Goal: Task Accomplishment & Management: Use online tool/utility

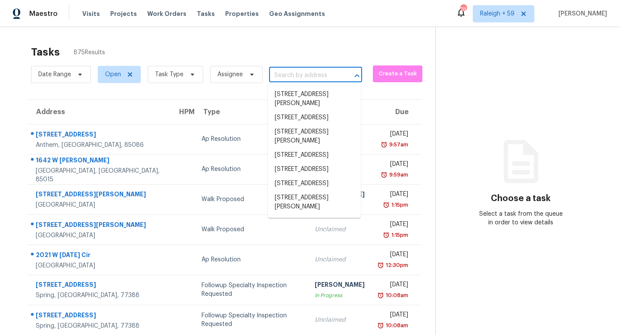
click at [316, 74] on input "text" at bounding box center [303, 75] width 69 height 13
paste input "[STREET_ADDRESS][PERSON_NAME]"
type input "[STREET_ADDRESS][PERSON_NAME]"
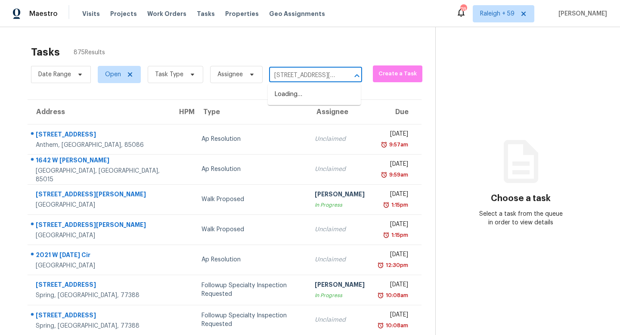
scroll to position [0, 42]
click at [300, 100] on li "[STREET_ADDRESS]" at bounding box center [314, 94] width 93 height 14
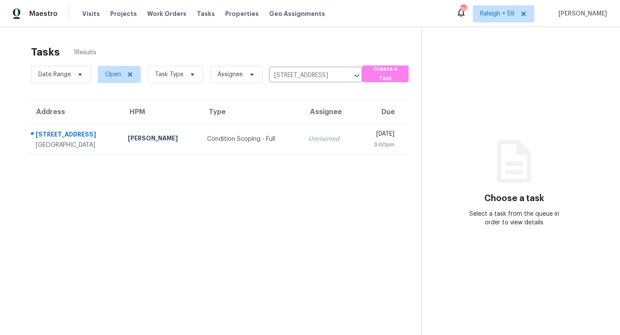
click at [309, 139] on div "Unclaimed" at bounding box center [330, 139] width 42 height 9
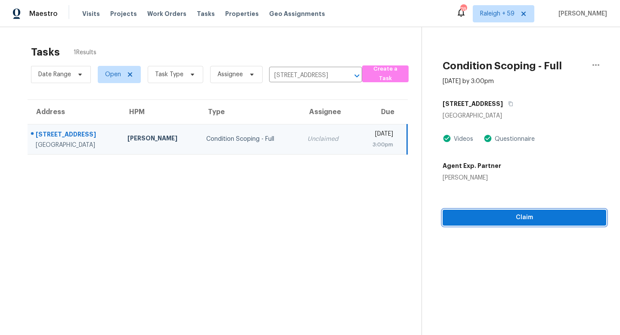
click at [491, 220] on span "Claim" at bounding box center [525, 217] width 150 height 11
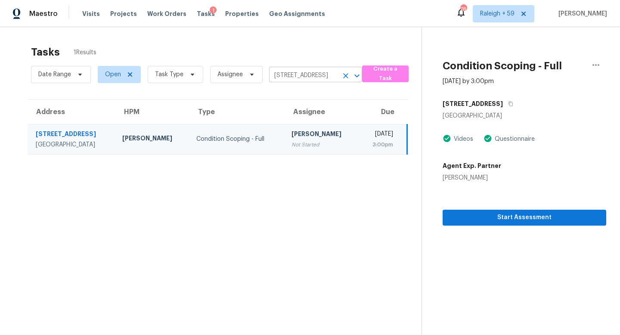
click at [317, 75] on input "[STREET_ADDRESS]" at bounding box center [303, 75] width 69 height 13
paste input "[STREET_ADDRESS]"
type input "[STREET_ADDRESS]"
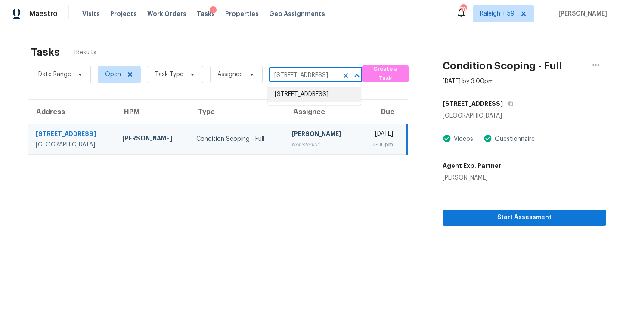
click at [312, 102] on li "[STREET_ADDRESS]" at bounding box center [314, 94] width 93 height 14
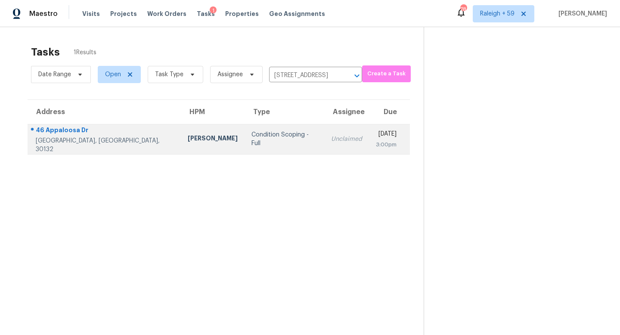
drag, startPoint x: 311, startPoint y: 136, endPoint x: 315, endPoint y: 144, distance: 9.5
click at [324, 136] on td "Unclaimed" at bounding box center [346, 139] width 45 height 30
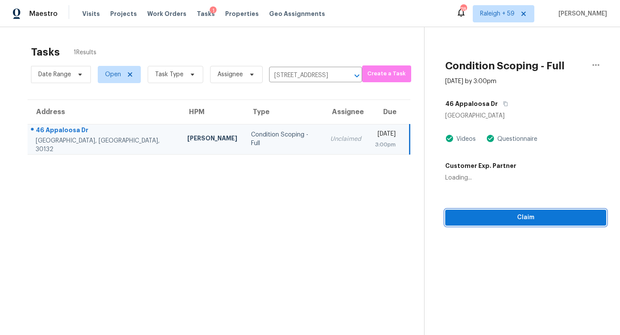
click at [488, 217] on span "Claim" at bounding box center [525, 217] width 147 height 11
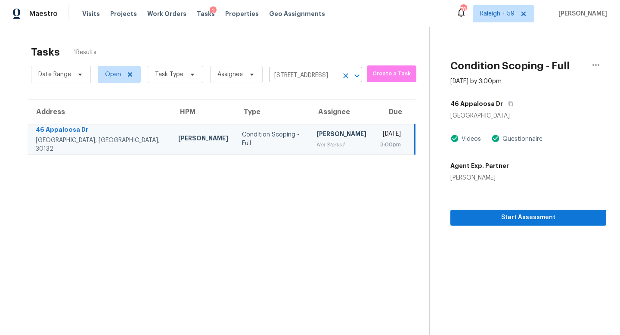
click at [314, 80] on input "[STREET_ADDRESS]" at bounding box center [303, 75] width 69 height 13
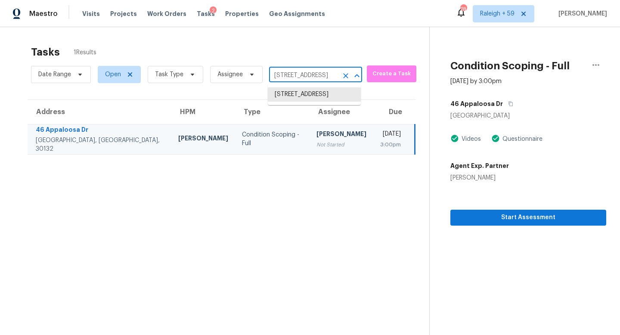
paste input "[STREET_ADDRESS]"
type input "[STREET_ADDRESS]"
click at [310, 102] on li "[STREET_ADDRESS]" at bounding box center [314, 94] width 93 height 14
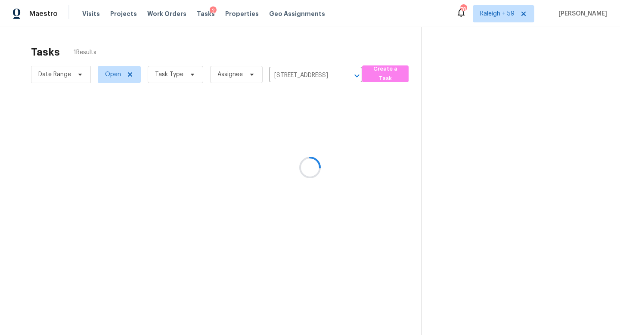
click at [263, 149] on div at bounding box center [310, 167] width 620 height 335
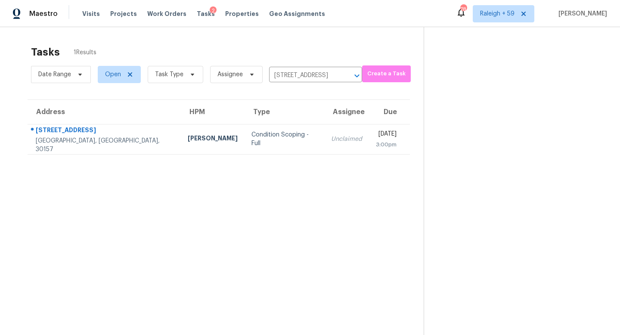
click at [324, 149] on td "Unclaimed" at bounding box center [346, 139] width 45 height 30
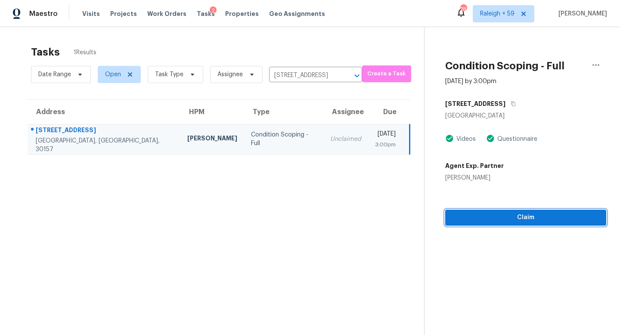
click at [496, 217] on span "Claim" at bounding box center [525, 217] width 147 height 11
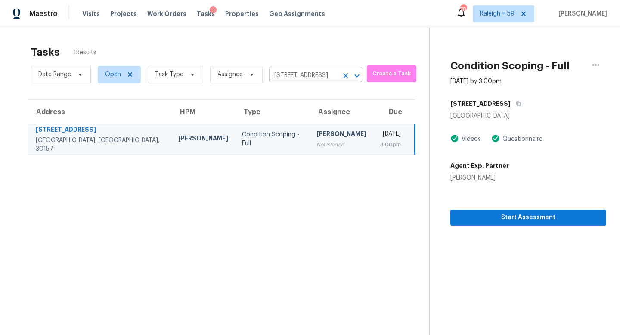
click at [287, 71] on input "[STREET_ADDRESS]" at bounding box center [303, 75] width 69 height 13
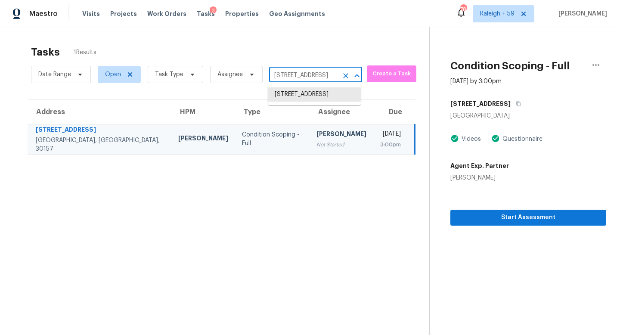
paste input "[STREET_ADDRESS]"
type input "[STREET_ADDRESS]"
click at [298, 95] on li "[STREET_ADDRESS]" at bounding box center [314, 94] width 93 height 14
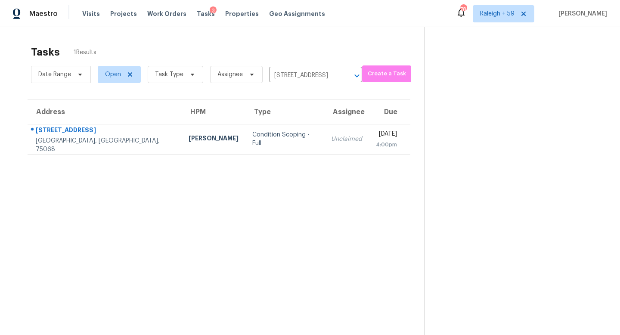
click at [275, 155] on section "Tasks 1 Results Date Range Open Task Type Assignee [STREET_ADDRESS] ​ Create a …" at bounding box center [219, 201] width 411 height 321
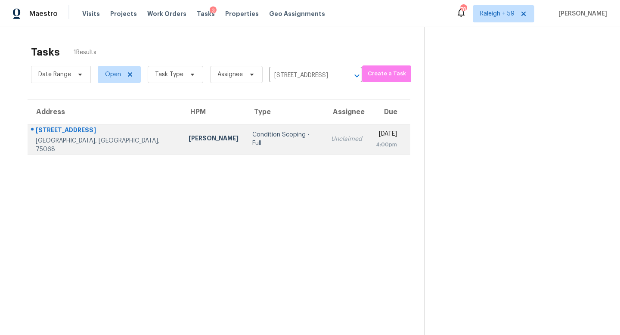
click at [324, 146] on td "Unclaimed" at bounding box center [346, 139] width 45 height 30
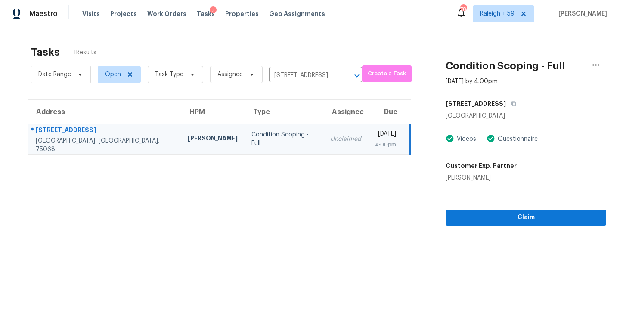
click at [489, 208] on div "Claim" at bounding box center [526, 204] width 161 height 44
click at [488, 219] on span "Claim" at bounding box center [526, 217] width 147 height 11
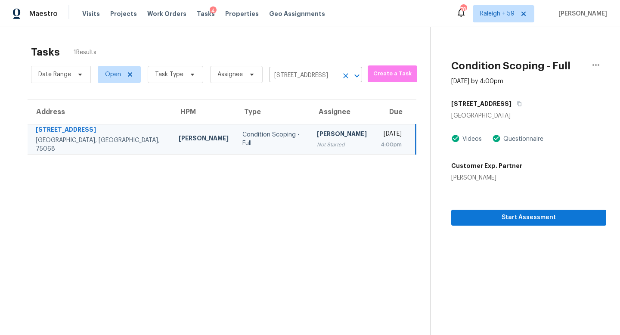
click at [292, 73] on input "[STREET_ADDRESS]" at bounding box center [303, 75] width 69 height 13
paste input "[STREET_ADDRESS]"
type input "[STREET_ADDRESS]"
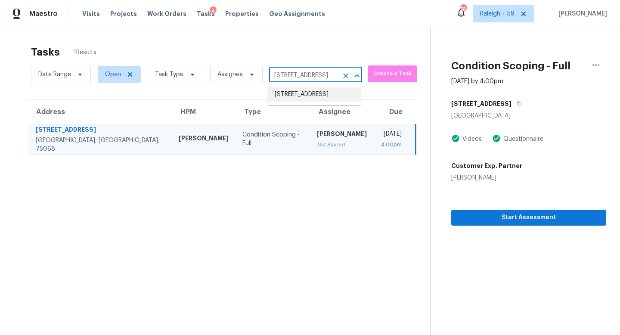
click at [306, 101] on li "[STREET_ADDRESS]" at bounding box center [314, 94] width 93 height 14
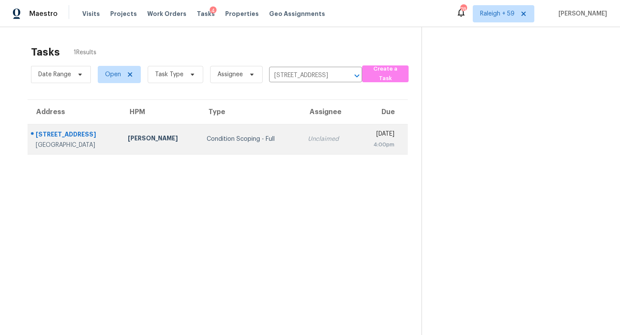
click at [308, 135] on div "Unclaimed" at bounding box center [329, 139] width 42 height 9
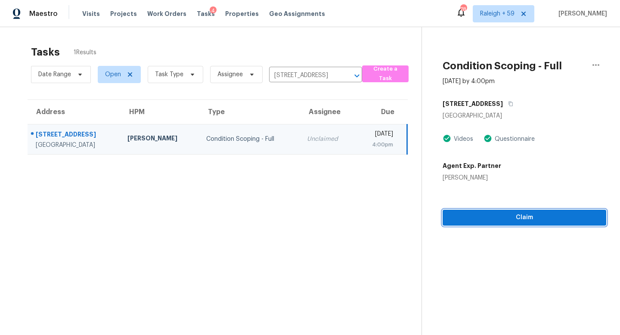
click at [504, 213] on span "Claim" at bounding box center [525, 217] width 150 height 11
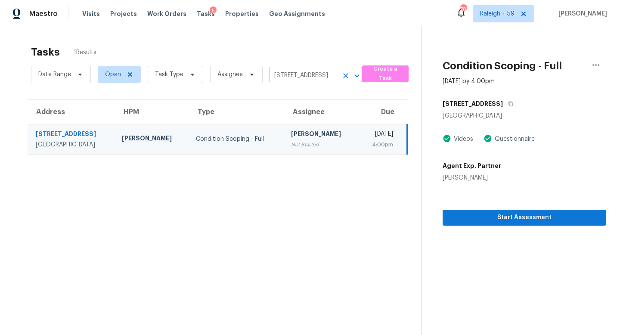
click at [296, 76] on input "[STREET_ADDRESS]" at bounding box center [303, 75] width 69 height 13
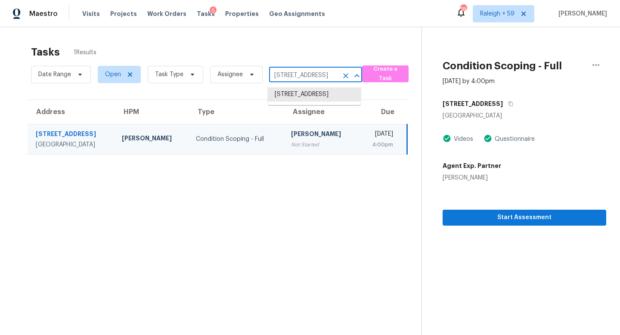
paste input "[STREET_ADDRESS][PERSON_NAME]"
type input "[STREET_ADDRESS][PERSON_NAME]"
click at [309, 96] on li "[STREET_ADDRESS][PERSON_NAME]" at bounding box center [314, 98] width 93 height 23
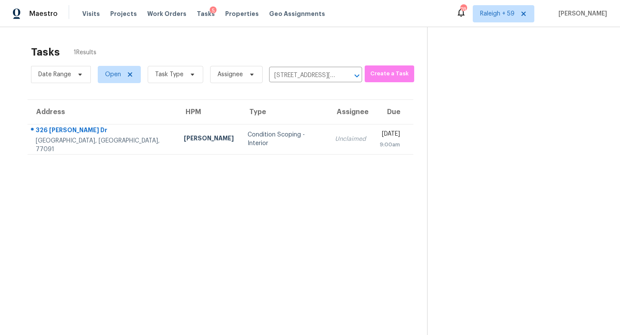
click at [335, 136] on div "Unclaimed" at bounding box center [350, 139] width 31 height 9
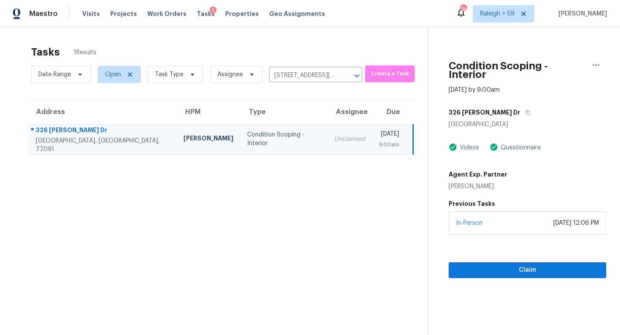
click at [484, 253] on div "Claim" at bounding box center [528, 257] width 158 height 44
click at [482, 265] on span "Claim" at bounding box center [528, 270] width 144 height 11
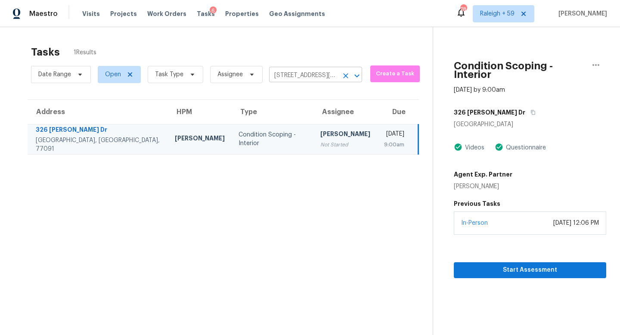
click at [321, 78] on input "[STREET_ADDRESS][PERSON_NAME]" at bounding box center [303, 75] width 69 height 13
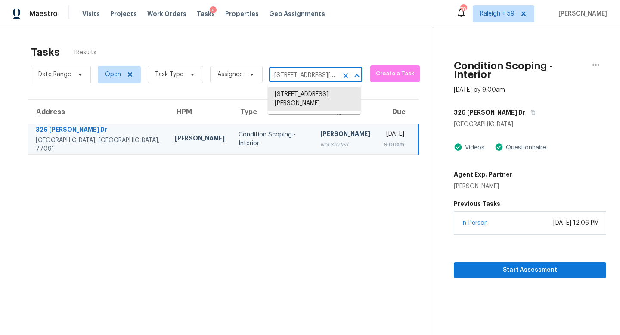
paste input "[STREET_ADDRESS][PERSON_NAME]"
type input "[STREET_ADDRESS][PERSON_NAME]"
click at [318, 104] on li "[STREET_ADDRESS][PERSON_NAME]" at bounding box center [314, 98] width 93 height 23
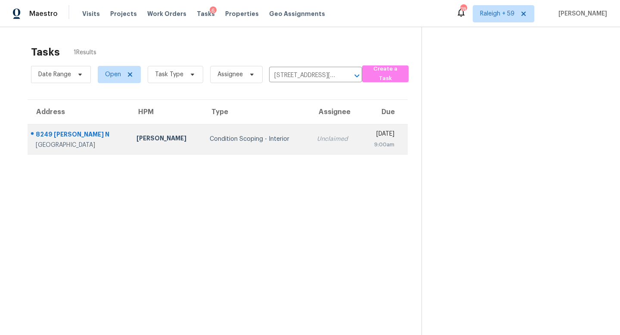
click at [310, 151] on td "Unclaimed" at bounding box center [335, 139] width 51 height 30
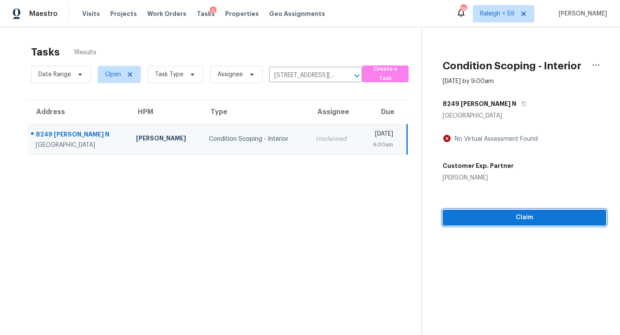
click at [482, 218] on span "Claim" at bounding box center [525, 217] width 150 height 11
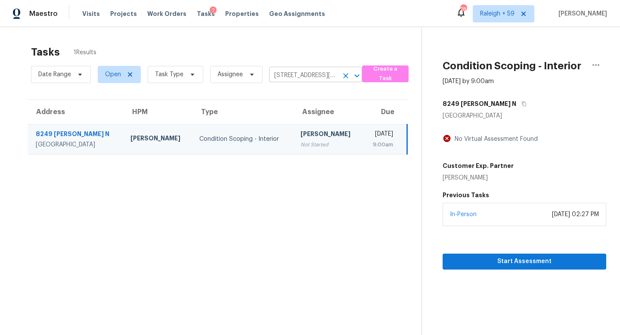
click at [290, 78] on input "[STREET_ADDRESS][PERSON_NAME]" at bounding box center [303, 75] width 69 height 13
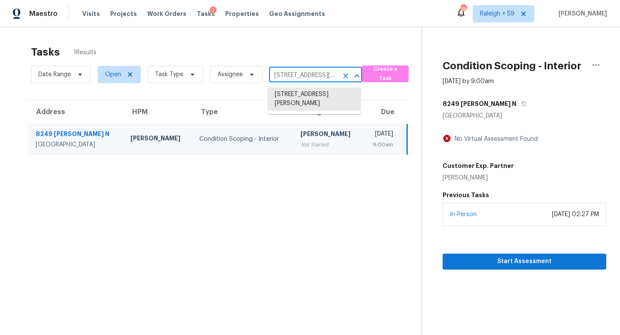
paste input "[STREET_ADDRESS]"
type input "[STREET_ADDRESS]"
click at [309, 101] on li "[STREET_ADDRESS]" at bounding box center [314, 94] width 93 height 14
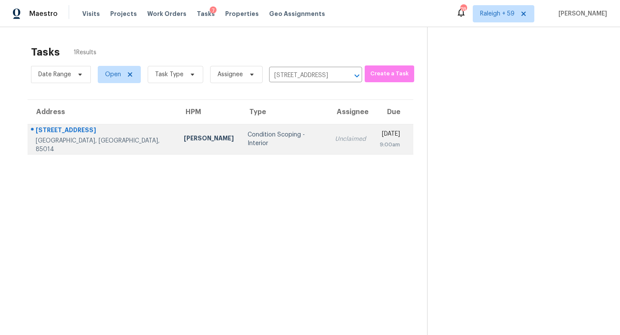
click at [335, 142] on div "Unclaimed" at bounding box center [350, 139] width 31 height 9
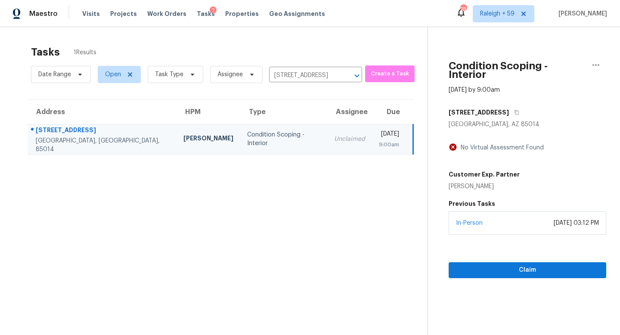
click at [496, 214] on div "In-Person [DATE] 03:12 PM" at bounding box center [528, 223] width 158 height 23
click at [508, 265] on span "Claim" at bounding box center [528, 270] width 144 height 11
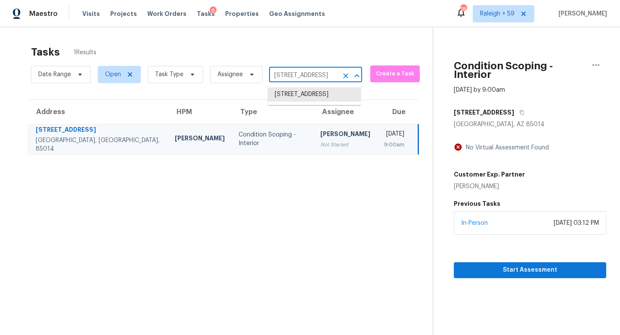
click at [309, 70] on input "[STREET_ADDRESS]" at bounding box center [303, 75] width 69 height 13
paste input "[STREET_ADDRESS][PERSON_NAME]"
type input "[STREET_ADDRESS][PERSON_NAME]"
click at [318, 97] on li "[STREET_ADDRESS][PERSON_NAME]" at bounding box center [314, 98] width 93 height 23
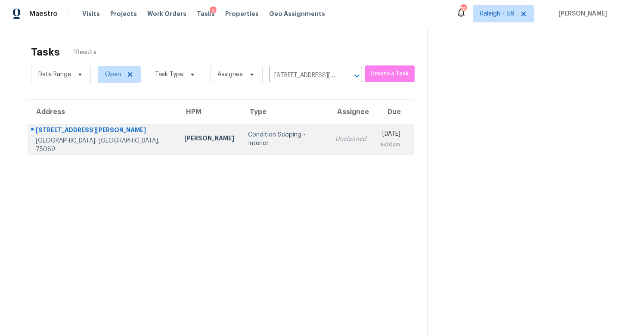
click at [380, 133] on div "[DATE]" at bounding box center [390, 135] width 20 height 11
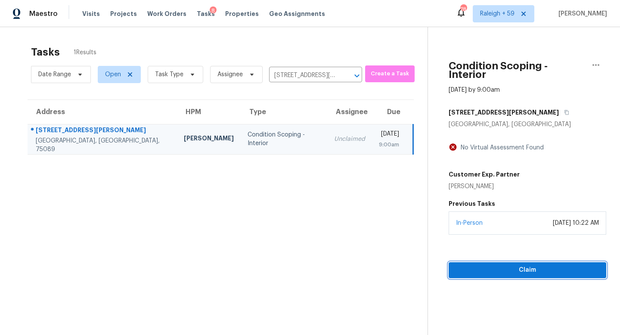
click at [508, 265] on span "Claim" at bounding box center [528, 270] width 144 height 11
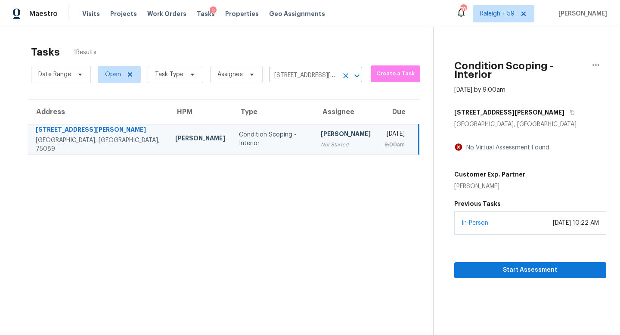
click at [303, 77] on input "[STREET_ADDRESS][PERSON_NAME]" at bounding box center [303, 75] width 69 height 13
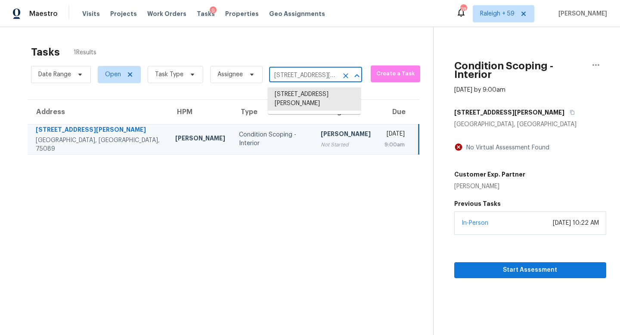
paste input "2007 Forget Me Not Ln, [PERSON_NAME], [GEOGRAPHIC_DATA], 28174"
type input "2007 Forget Me Not Ln, [PERSON_NAME], [GEOGRAPHIC_DATA], 28174"
click at [306, 94] on li "[STREET_ADDRESS][PERSON_NAME]" at bounding box center [314, 98] width 93 height 23
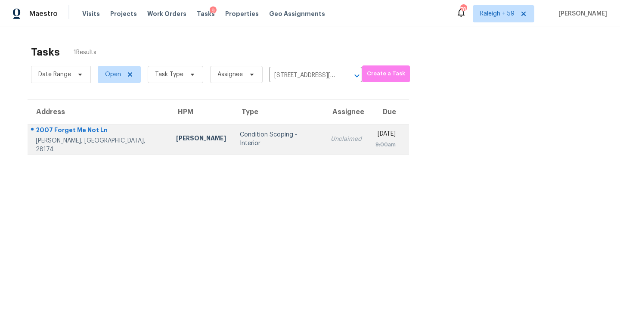
click at [273, 145] on td "Condition Scoping - Interior" at bounding box center [278, 139] width 91 height 30
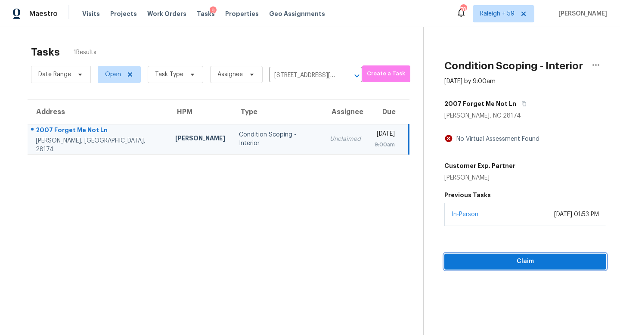
click at [507, 263] on span "Claim" at bounding box center [526, 261] width 148 height 11
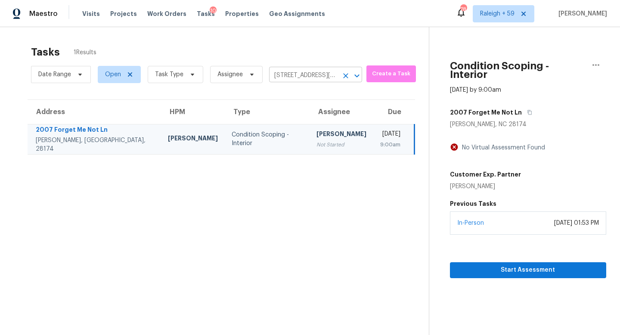
click at [296, 74] on input "[STREET_ADDRESS][PERSON_NAME]" at bounding box center [303, 75] width 69 height 13
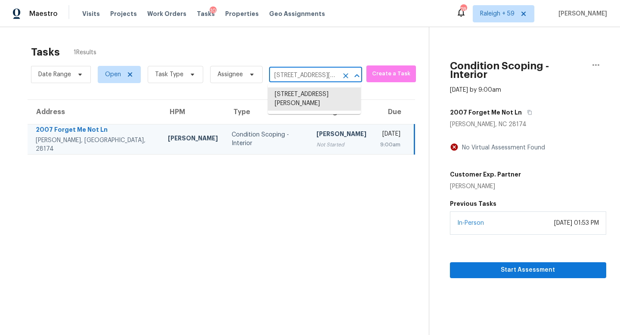
paste input "[STREET_ADDRESS]"
type input "[STREET_ADDRESS]"
click at [305, 92] on li "[STREET_ADDRESS]" at bounding box center [314, 94] width 93 height 14
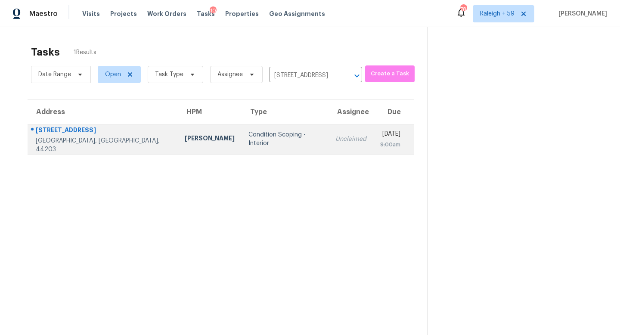
click at [329, 131] on td "Unclaimed" at bounding box center [351, 139] width 45 height 30
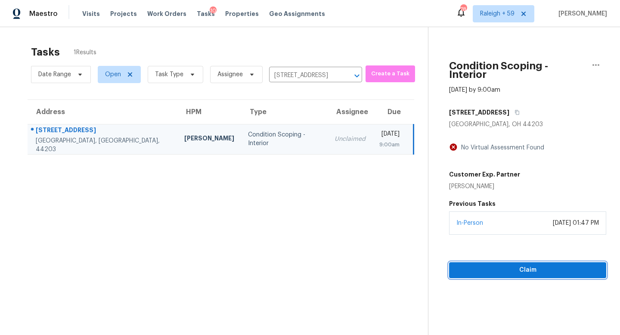
click at [524, 262] on button "Claim" at bounding box center [527, 270] width 157 height 16
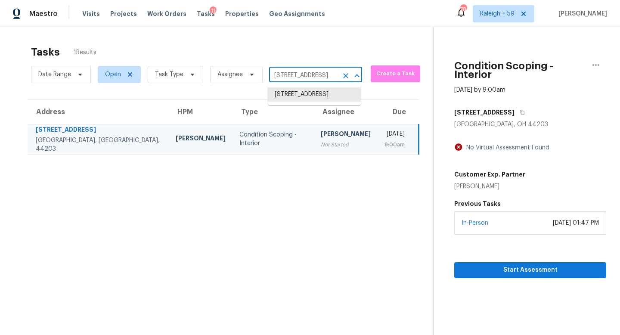
click at [292, 75] on input "[STREET_ADDRESS]" at bounding box center [303, 75] width 69 height 13
paste input "[STREET_ADDRESS]"
type input "[STREET_ADDRESS]"
click at [302, 96] on li "[STREET_ADDRESS]" at bounding box center [314, 94] width 93 height 14
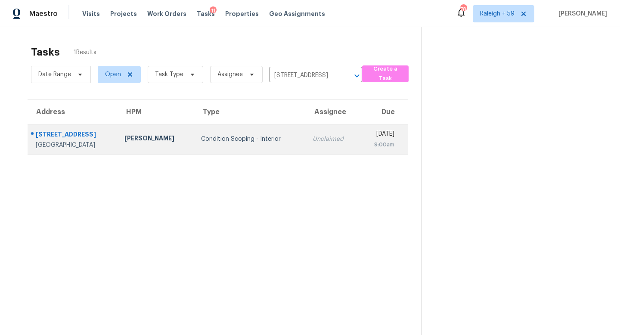
click at [313, 141] on div "Unclaimed" at bounding box center [333, 139] width 40 height 9
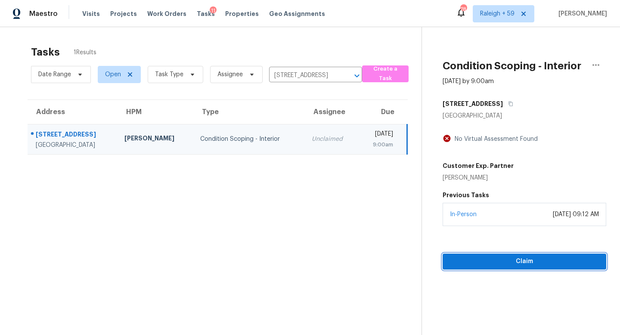
click at [515, 259] on span "Claim" at bounding box center [525, 261] width 150 height 11
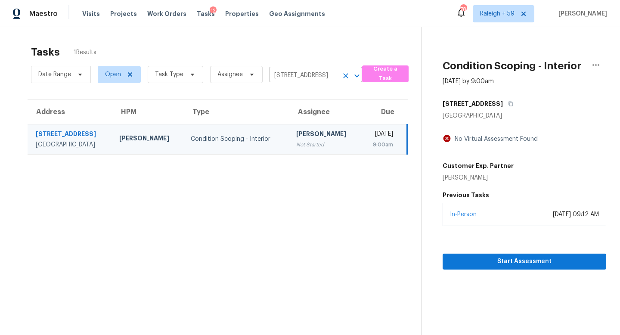
click at [308, 77] on input "[STREET_ADDRESS]" at bounding box center [303, 75] width 69 height 13
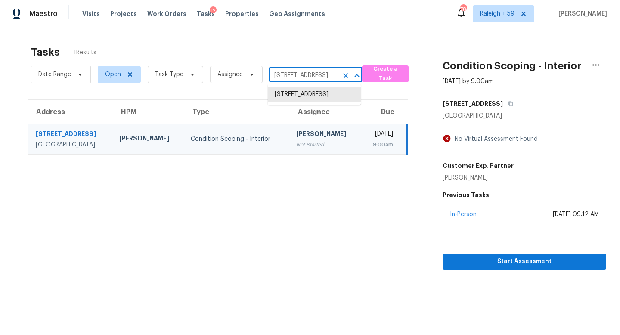
paste input "[STREET_ADDRESS]"
type input "[STREET_ADDRESS]"
click at [310, 100] on li "[STREET_ADDRESS]" at bounding box center [314, 94] width 93 height 14
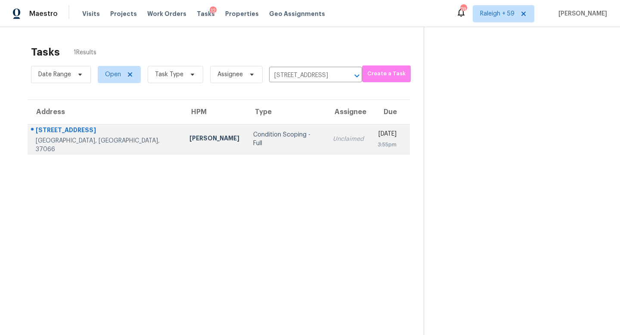
click at [333, 140] on div "Unclaimed" at bounding box center [348, 139] width 31 height 9
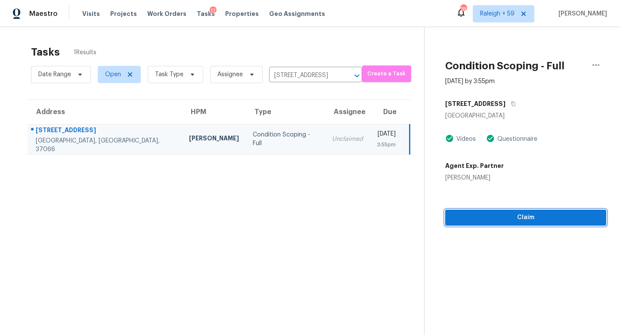
click at [505, 220] on span "Claim" at bounding box center [525, 217] width 147 height 11
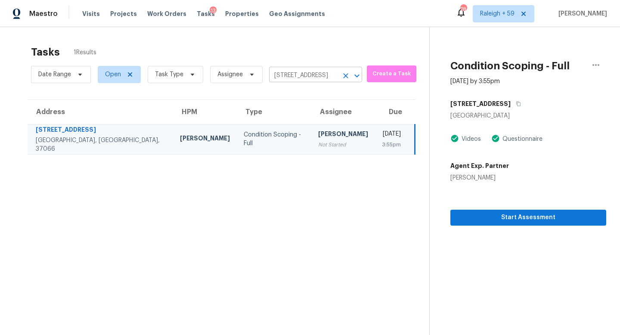
click at [327, 76] on input "[STREET_ADDRESS]" at bounding box center [303, 75] width 69 height 13
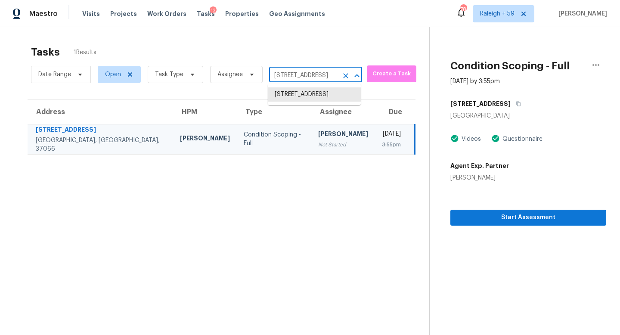
paste input "[STREET_ADDRESS]"
type input "[STREET_ADDRESS]"
click at [317, 101] on li "[STREET_ADDRESS]" at bounding box center [314, 94] width 93 height 14
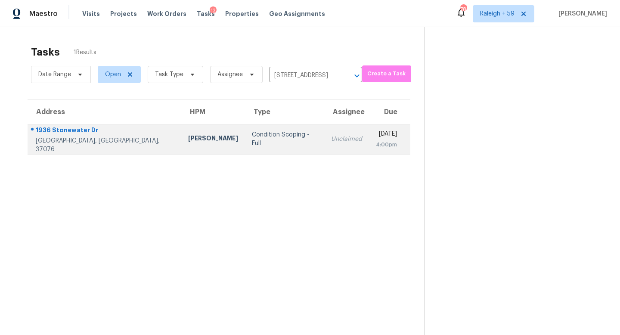
click at [331, 137] on div "Unclaimed" at bounding box center [346, 139] width 31 height 9
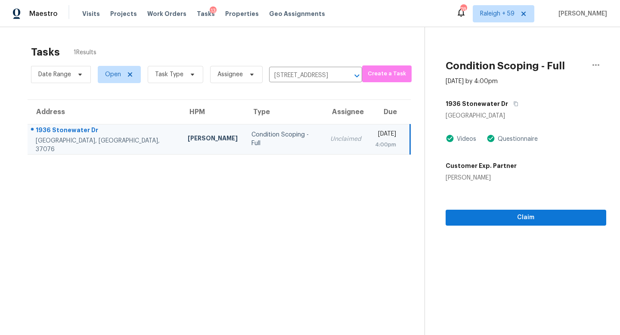
click at [502, 226] on section "Condition Scoping - Full [DATE] by 4:00pm [STREET_ADDRESS] Videos Questionnaire…" at bounding box center [516, 194] width 182 height 335
click at [502, 220] on span "Claim" at bounding box center [526, 217] width 147 height 11
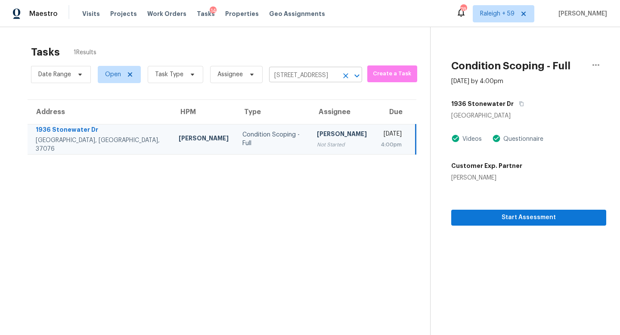
click at [302, 75] on input "[STREET_ADDRESS]" at bounding box center [303, 75] width 69 height 13
paste input "[STREET_ADDRESS]"
type input "[STREET_ADDRESS]"
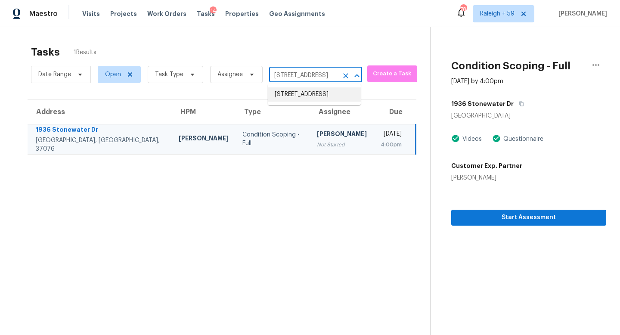
click at [309, 95] on li "[STREET_ADDRESS]" at bounding box center [314, 94] width 93 height 14
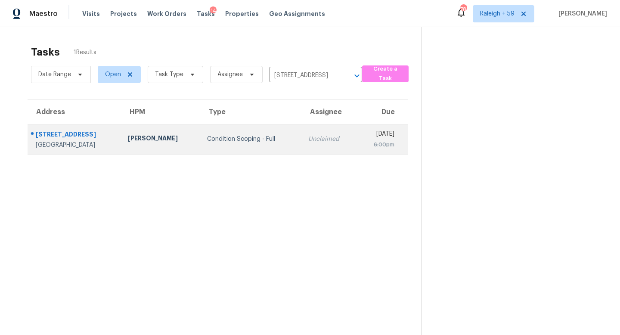
click at [309, 140] on div "Unclaimed" at bounding box center [330, 139] width 42 height 9
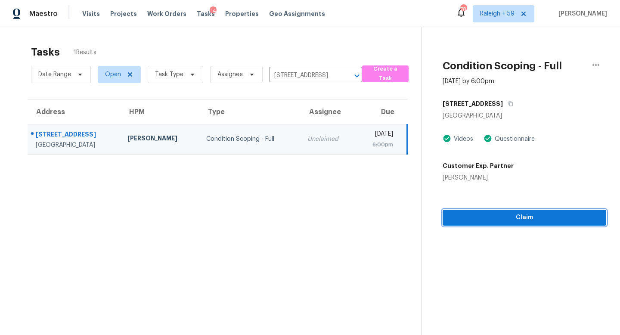
click at [507, 221] on span "Claim" at bounding box center [525, 217] width 150 height 11
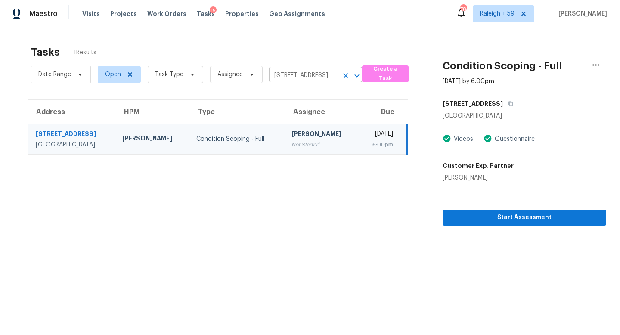
click at [343, 73] on icon "Clear" at bounding box center [345, 75] width 5 height 5
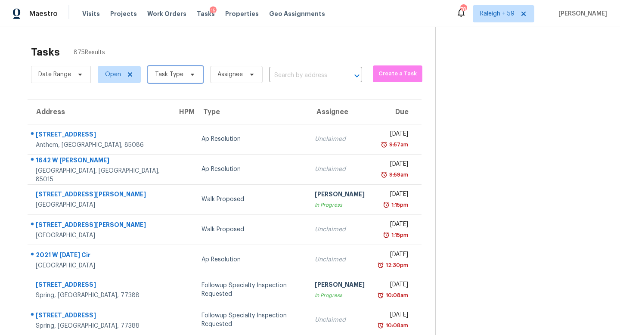
click at [180, 79] on span "Task Type" at bounding box center [176, 74] width 56 height 17
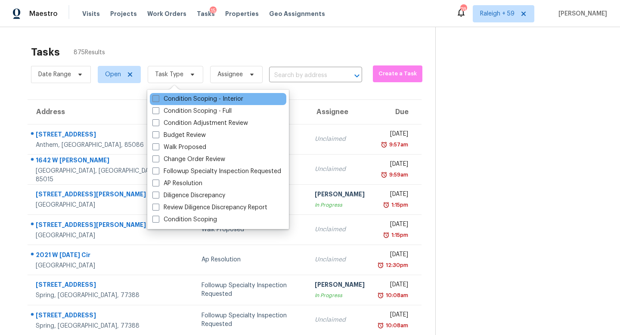
click at [200, 100] on label "Condition Scoping - Interior" at bounding box center [198, 99] width 91 height 9
click at [158, 100] on input "Condition Scoping - Interior" at bounding box center [156, 98] width 6 height 6
checkbox input "true"
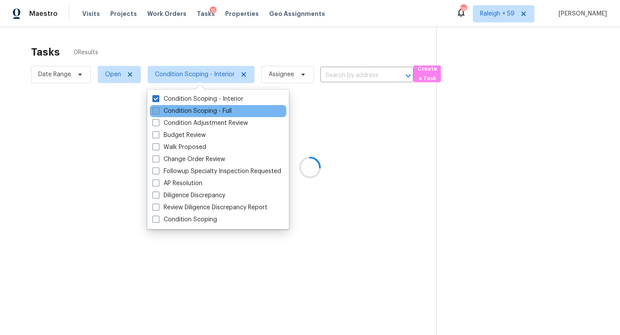
click at [204, 112] on label "Condition Scoping - Full" at bounding box center [192, 111] width 79 height 9
click at [158, 112] on input "Condition Scoping - Full" at bounding box center [156, 110] width 6 height 6
checkbox input "true"
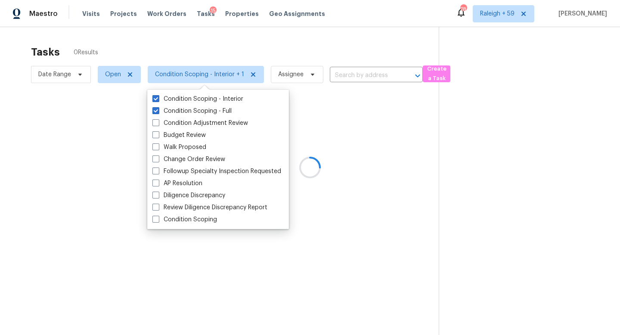
click at [264, 41] on div at bounding box center [310, 167] width 620 height 335
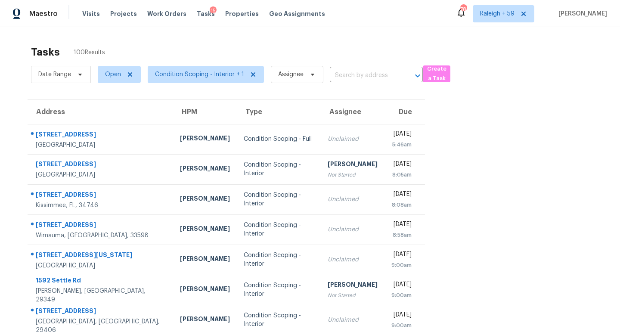
click at [296, 65] on span "Assignee" at bounding box center [293, 74] width 59 height 22
click at [296, 68] on span "Assignee" at bounding box center [297, 74] width 53 height 17
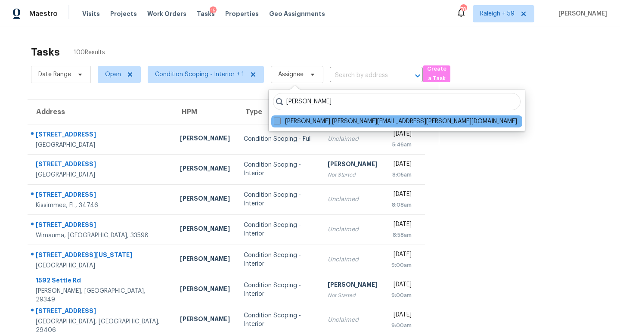
type input "[PERSON_NAME]"
click at [320, 122] on label "[PERSON_NAME] [PERSON_NAME][EMAIL_ADDRESS][PERSON_NAME][DOMAIN_NAME]" at bounding box center [395, 121] width 243 height 9
click at [280, 122] on input "[PERSON_NAME] [PERSON_NAME][EMAIL_ADDRESS][PERSON_NAME][DOMAIN_NAME]" at bounding box center [277, 120] width 6 height 6
checkbox input "true"
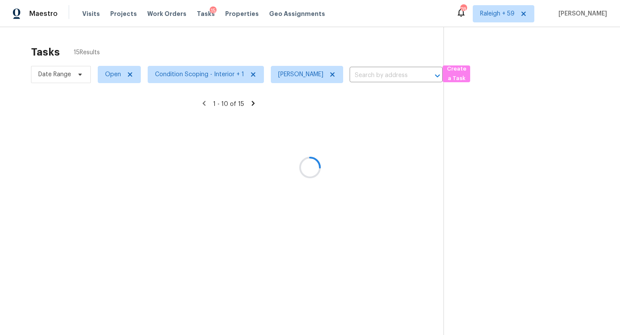
click at [331, 41] on div at bounding box center [310, 167] width 620 height 335
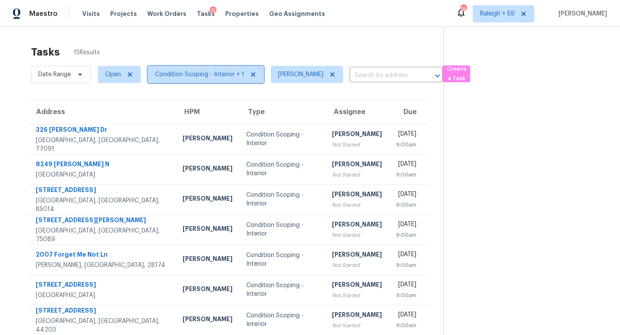
click at [212, 77] on span "Condition Scoping - Interior + 1" at bounding box center [199, 74] width 89 height 9
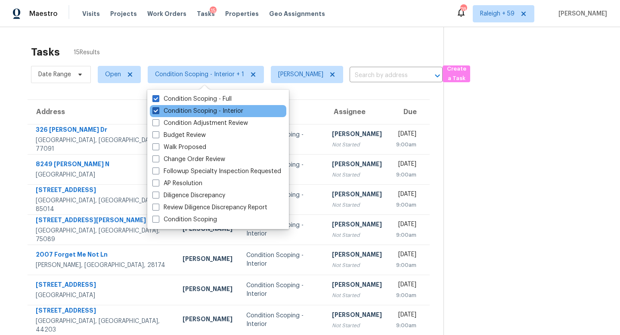
click at [229, 108] on label "Condition Scoping - Interior" at bounding box center [198, 111] width 91 height 9
click at [158, 108] on input "Condition Scoping - Interior" at bounding box center [156, 110] width 6 height 6
checkbox input "false"
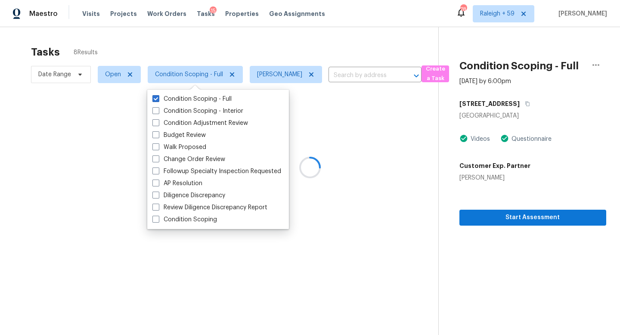
click at [286, 21] on div at bounding box center [310, 167] width 620 height 335
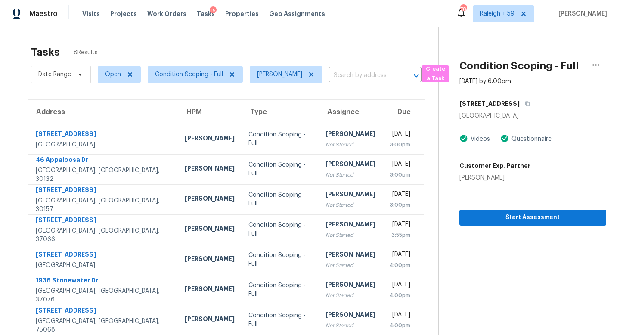
scroll to position [44, 0]
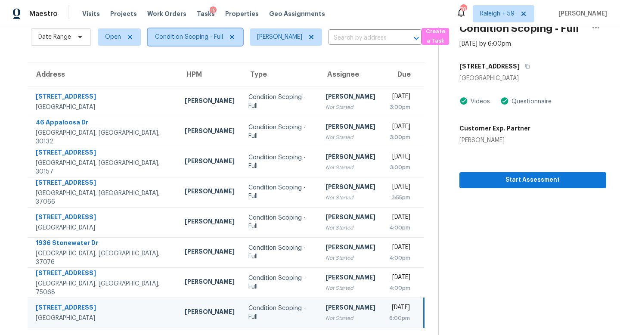
click at [208, 35] on span "Condition Scoping - Full" at bounding box center [195, 36] width 95 height 17
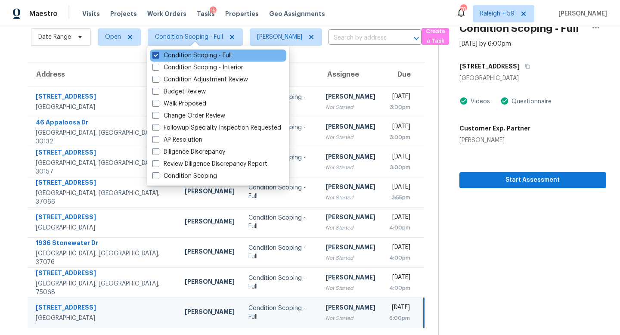
click at [222, 69] on label "Condition Scoping - Interior" at bounding box center [198, 67] width 91 height 9
click at [158, 69] on input "Condition Scoping - Interior" at bounding box center [156, 66] width 6 height 6
checkbox input "true"
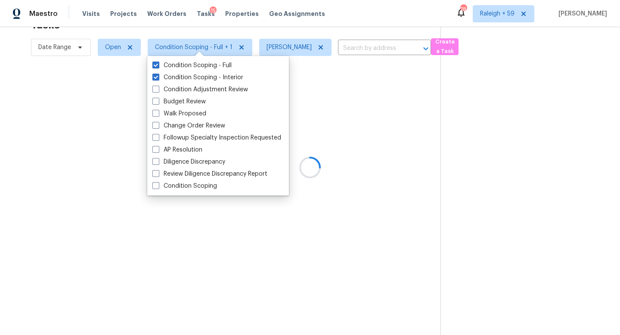
click at [222, 57] on div "Condition Scoping - Full Condition Scoping - Interior Condition Adjustment Revi…" at bounding box center [218, 126] width 142 height 140
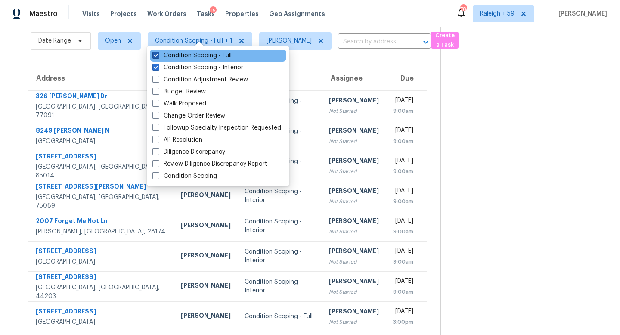
click at [219, 65] on div "Condition Scoping - Full Condition Scoping - Interior Condition Adjustment Revi…" at bounding box center [218, 116] width 142 height 140
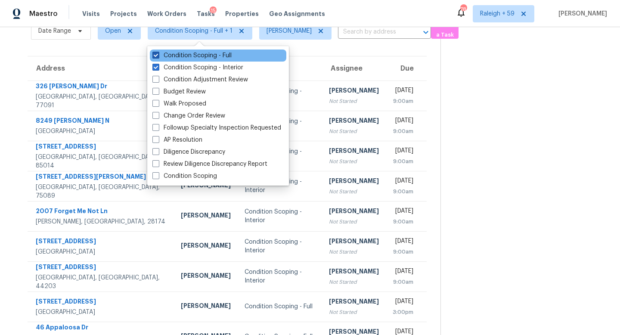
click at [165, 56] on label "Condition Scoping - Full" at bounding box center [192, 55] width 79 height 9
click at [158, 56] on input "Condition Scoping - Full" at bounding box center [156, 54] width 6 height 6
checkbox input "false"
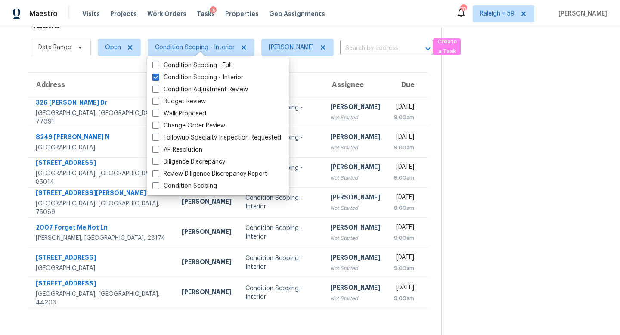
click at [485, 142] on section at bounding box center [524, 167] width 165 height 335
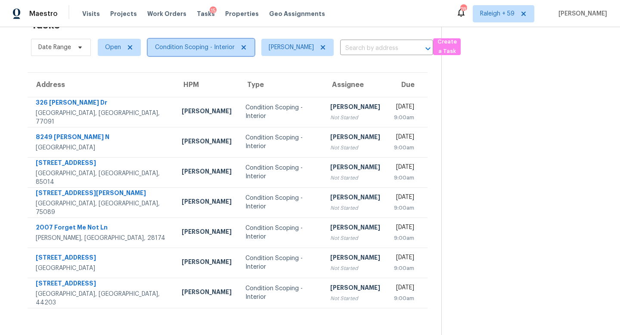
click at [196, 44] on span "Condition Scoping - Interior" at bounding box center [195, 47] width 80 height 9
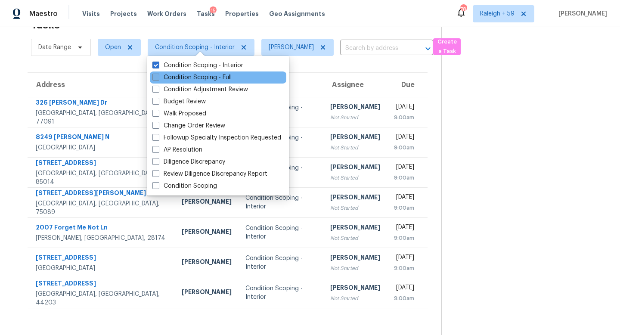
click at [204, 77] on label "Condition Scoping - Full" at bounding box center [192, 77] width 79 height 9
click at [158, 77] on input "Condition Scoping - Full" at bounding box center [156, 76] width 6 height 6
checkbox input "true"
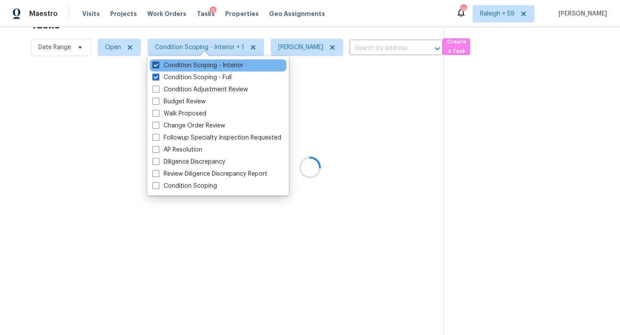
click at [209, 66] on label "Condition Scoping - Interior" at bounding box center [198, 65] width 91 height 9
click at [158, 66] on input "Condition Scoping - Interior" at bounding box center [156, 64] width 6 height 6
checkbox input "false"
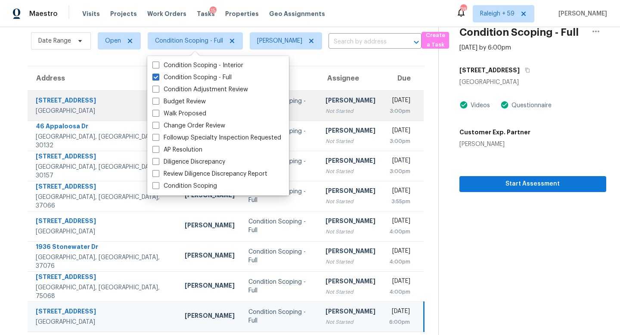
click at [390, 113] on div "3:00pm" at bounding box center [401, 111] width 22 height 9
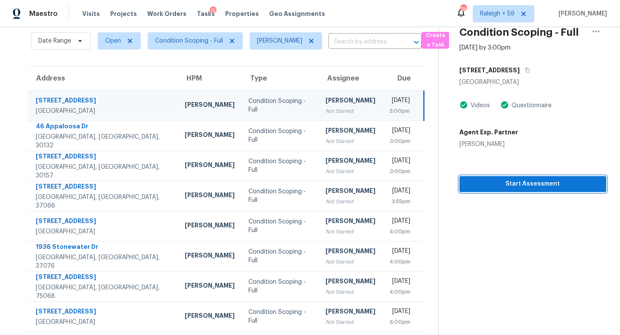
click at [518, 183] on span "Start Assessment" at bounding box center [533, 184] width 133 height 11
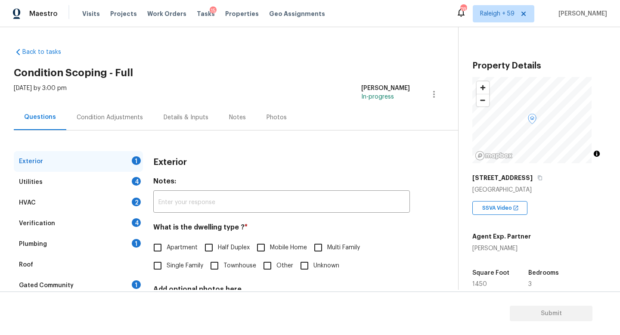
click at [162, 269] on input "Single Family" at bounding box center [158, 266] width 18 height 18
checkbox input "true"
click at [164, 125] on div "Details & Inputs" at bounding box center [185, 117] width 65 height 25
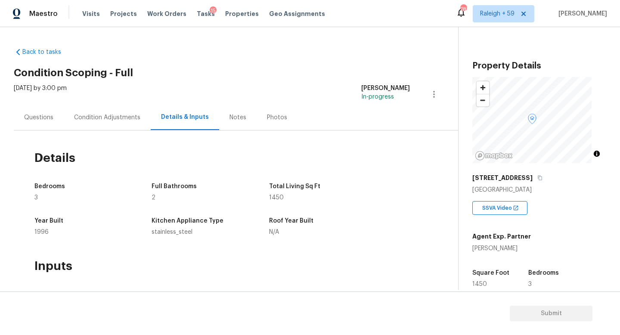
click at [39, 128] on div "Questions" at bounding box center [39, 117] width 50 height 25
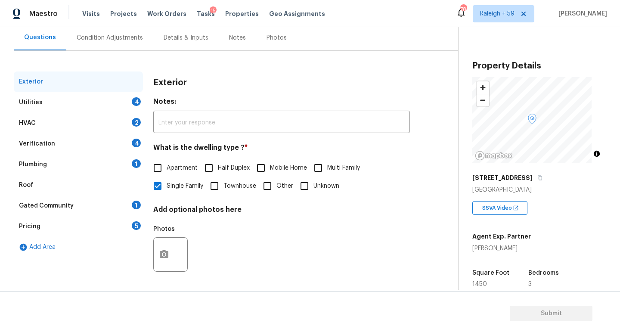
click at [117, 156] on div "Plumbing 1" at bounding box center [78, 164] width 129 height 21
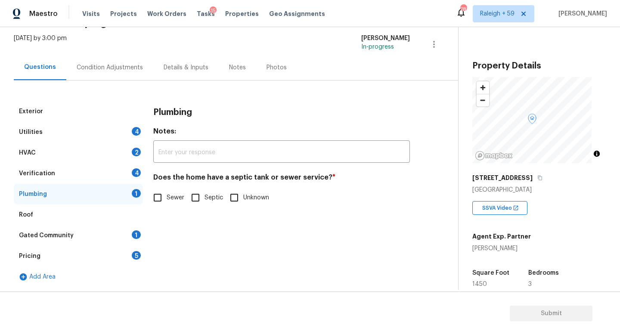
scroll to position [56, 0]
click at [201, 194] on input "Septic" at bounding box center [196, 198] width 18 height 18
checkbox input "true"
click at [123, 226] on div "Gated Community 1" at bounding box center [78, 235] width 129 height 21
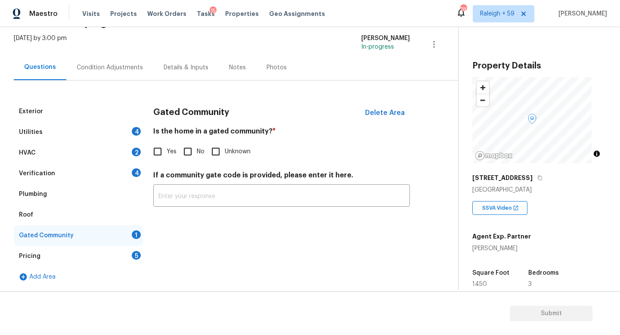
click at [193, 151] on input "No" at bounding box center [188, 152] width 18 height 18
checkbox input "true"
click at [117, 169] on div "Verification 4" at bounding box center [78, 173] width 129 height 21
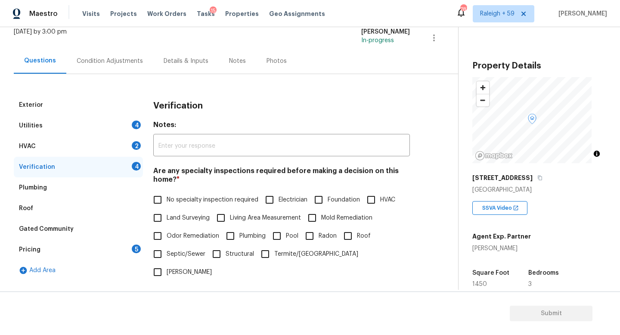
click at [167, 207] on label "No specialty inspection required" at bounding box center [204, 200] width 110 height 18
click at [167, 207] on input "No specialty inspection required" at bounding box center [158, 200] width 18 height 18
checkbox input "true"
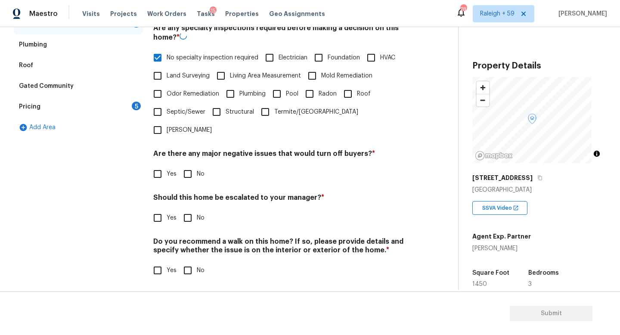
scroll to position [208, 0]
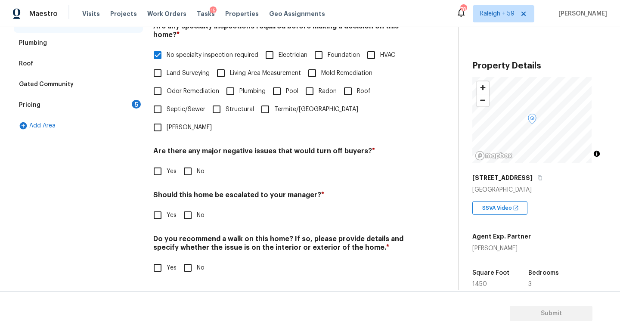
click at [190, 169] on input "No" at bounding box center [188, 171] width 18 height 18
checkbox input "true"
click at [191, 208] on input "No" at bounding box center [188, 215] width 18 height 18
checkbox input "true"
click at [191, 259] on input "No" at bounding box center [188, 268] width 18 height 18
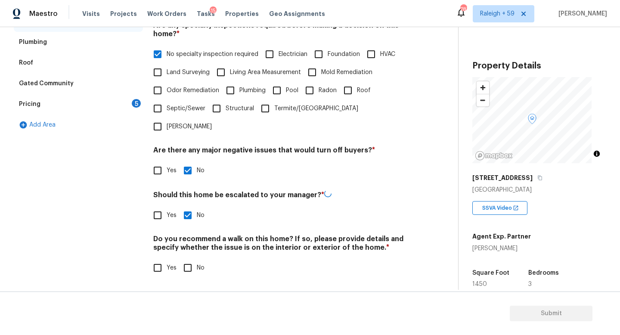
checkbox input "true"
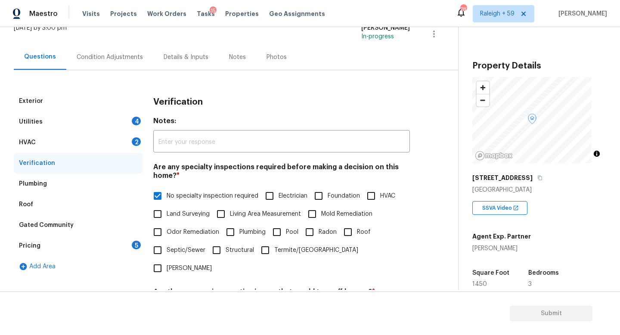
click at [99, 147] on div "HVAC 2" at bounding box center [78, 142] width 129 height 21
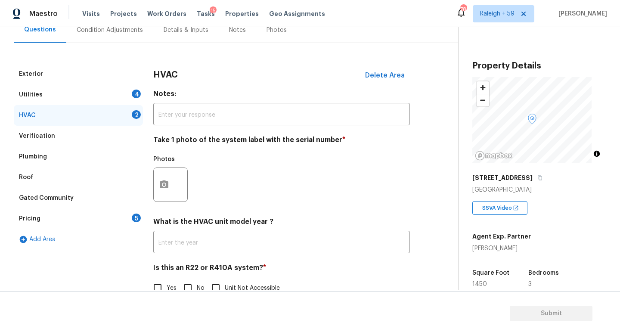
scroll to position [36, 0]
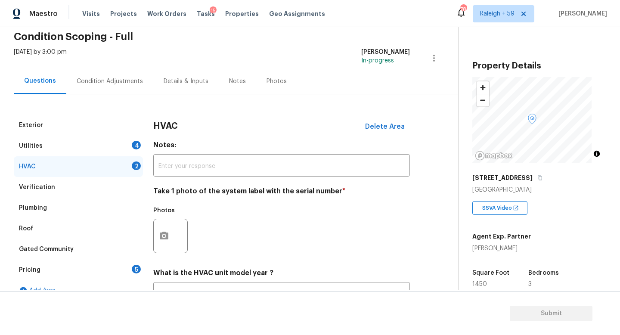
click at [125, 142] on div "Utilities 4" at bounding box center [78, 146] width 129 height 21
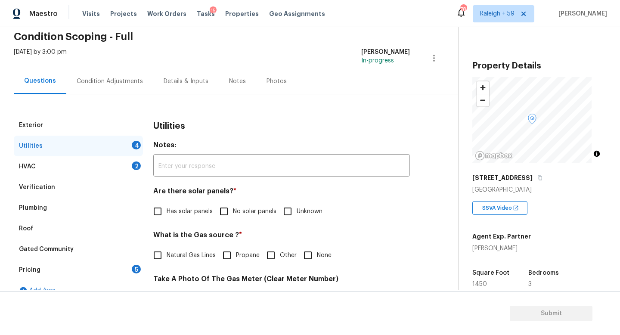
click at [238, 218] on label "No solar panels" at bounding box center [246, 212] width 62 height 18
click at [233, 218] on input "No solar panels" at bounding box center [224, 212] width 18 height 18
checkbox input "true"
click at [193, 257] on span "Natural Gas Lines" at bounding box center [191, 255] width 49 height 9
click at [167, 257] on input "Natural Gas Lines" at bounding box center [158, 255] width 18 height 18
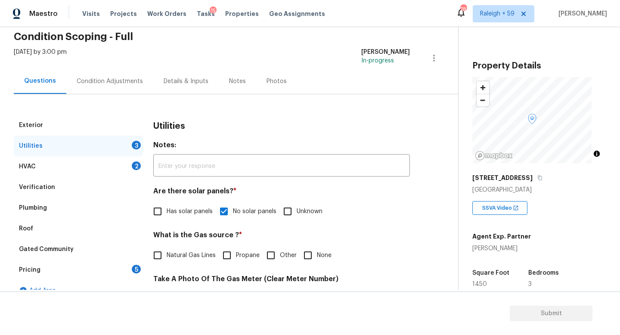
checkbox input "true"
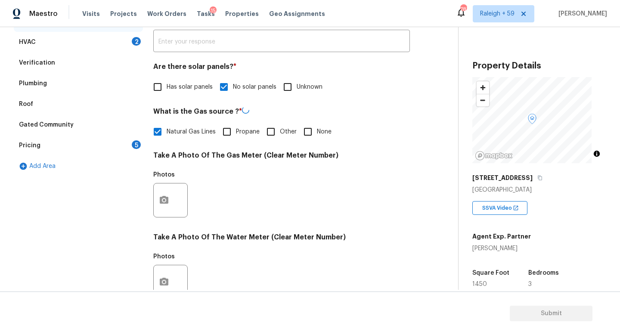
scroll to position [320, 0]
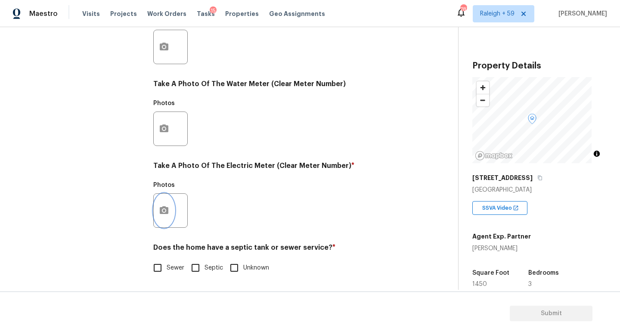
click at [171, 206] on button "button" at bounding box center [164, 211] width 21 height 34
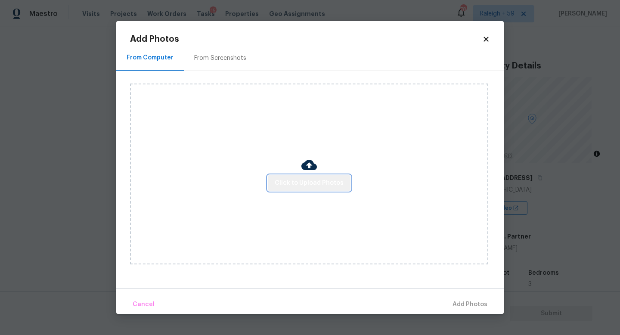
click at [340, 176] on button "Click to Upload Photos" at bounding box center [309, 183] width 83 height 16
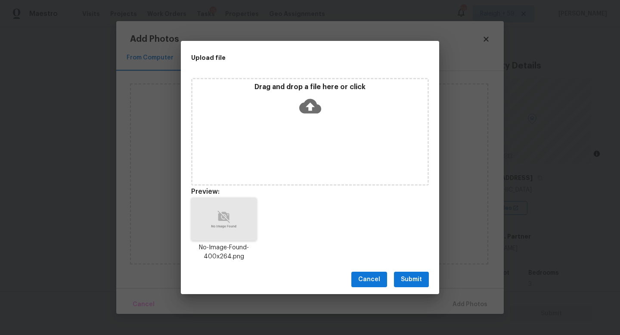
click at [421, 279] on span "Submit" at bounding box center [411, 279] width 21 height 11
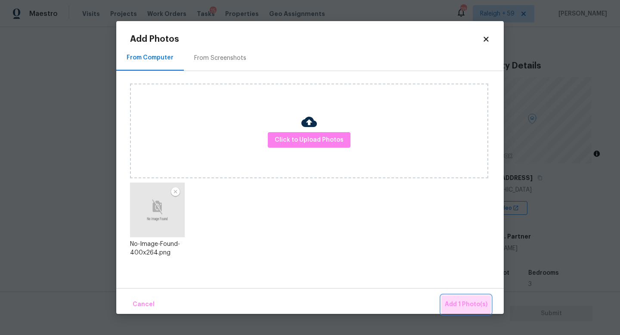
click at [468, 304] on span "Add 1 Photo(s)" at bounding box center [466, 304] width 43 height 11
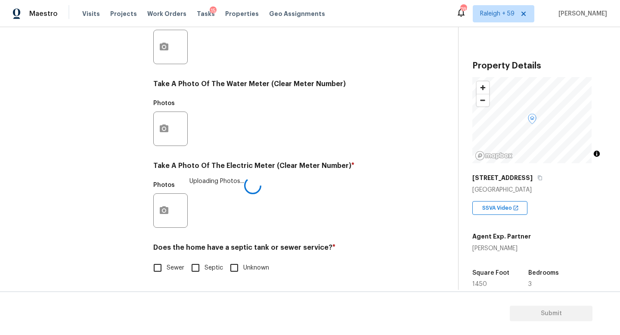
click at [198, 260] on input "Septic" at bounding box center [196, 268] width 18 height 18
checkbox input "true"
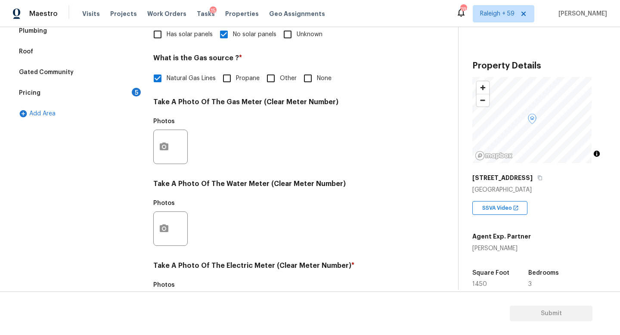
scroll to position [134, 0]
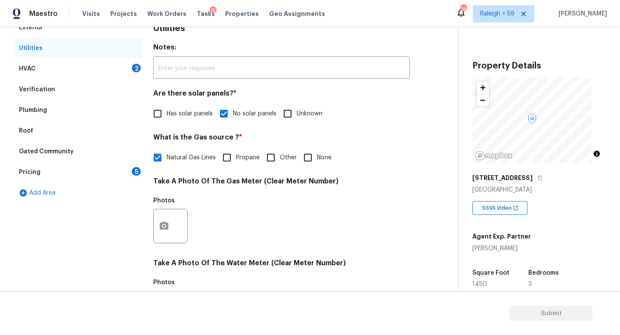
click at [128, 164] on div "Pricing 5" at bounding box center [78, 172] width 129 height 21
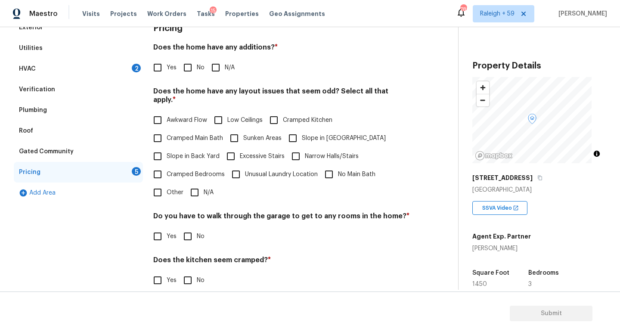
click at [187, 64] on input "No" at bounding box center [188, 68] width 18 height 18
checkbox input "true"
drag, startPoint x: 196, startPoint y: 193, endPoint x: 196, endPoint y: 213, distance: 20.3
click at [196, 193] on input "N/A" at bounding box center [195, 193] width 18 height 18
checkbox input "true"
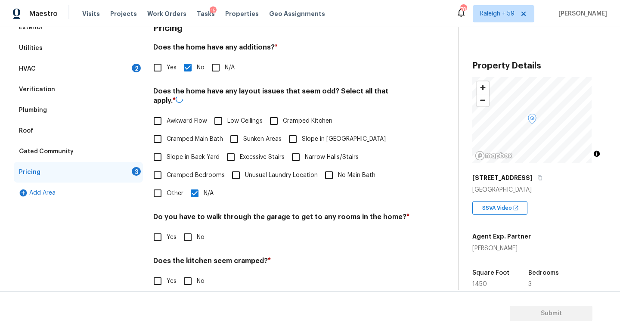
click at [191, 237] on input "No" at bounding box center [188, 237] width 18 height 18
checkbox input "true"
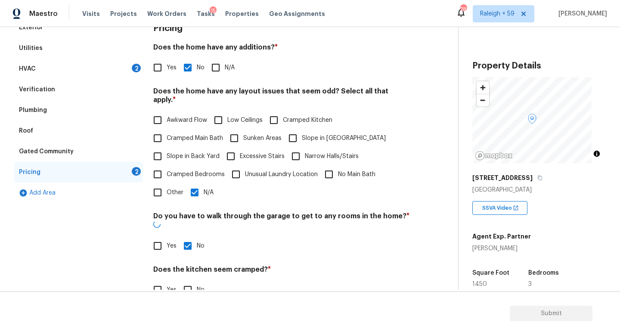
scroll to position [197, 0]
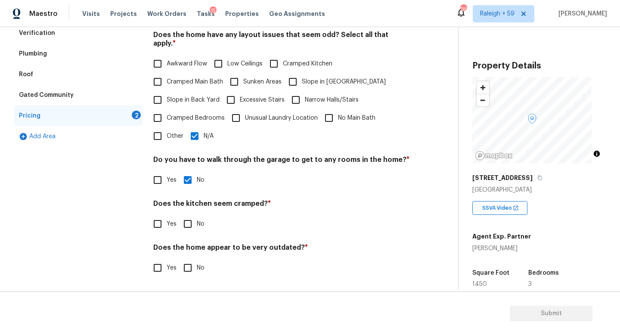
click at [195, 216] on input "No" at bounding box center [188, 224] width 18 height 18
checkbox input "true"
click at [192, 246] on h4 "Does the home appear to be very outdated? *" at bounding box center [281, 249] width 257 height 12
click at [191, 259] on input "No" at bounding box center [188, 268] width 18 height 18
checkbox input "true"
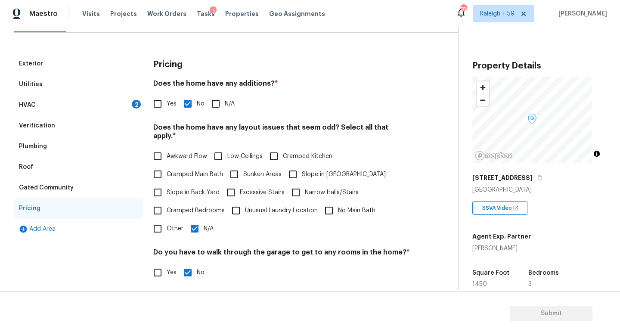
scroll to position [0, 0]
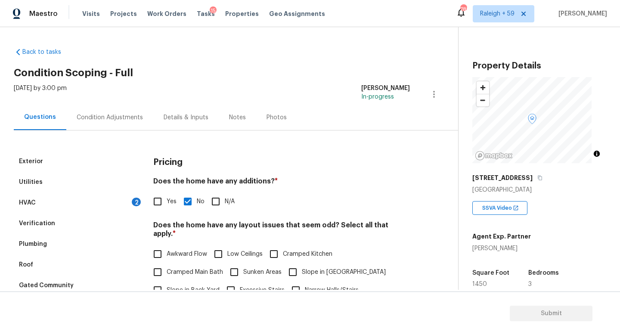
click at [94, 118] on div "Condition Adjustments" at bounding box center [110, 117] width 66 height 9
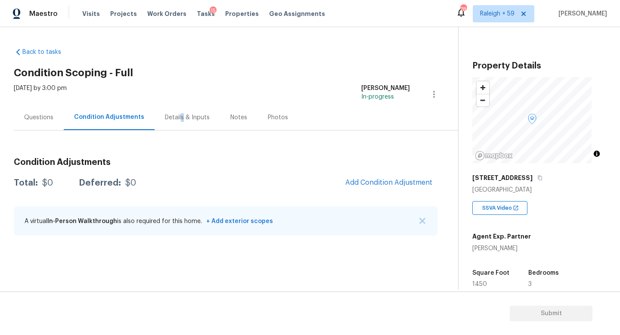
click at [178, 120] on div "Details & Inputs" at bounding box center [187, 117] width 45 height 9
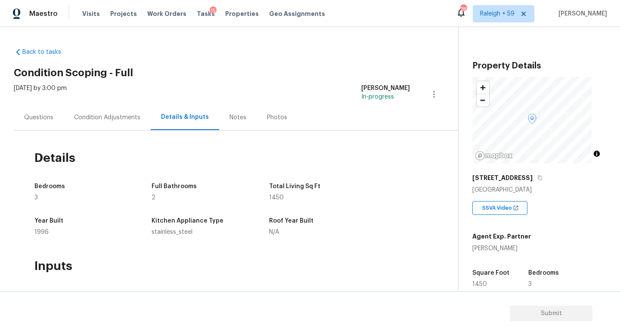
click at [113, 119] on div "Condition Adjustments" at bounding box center [107, 117] width 66 height 9
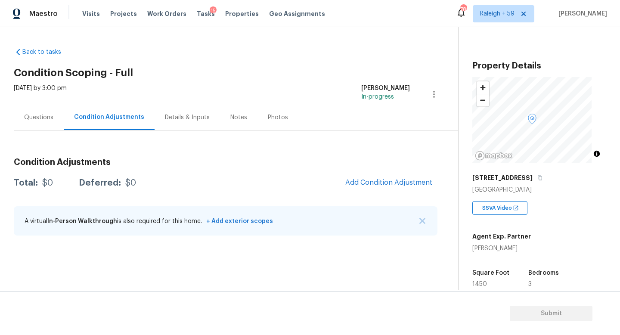
click at [37, 113] on div "Questions" at bounding box center [38, 117] width 29 height 9
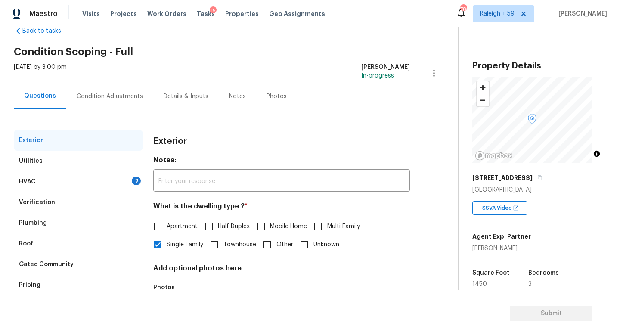
scroll to position [71, 0]
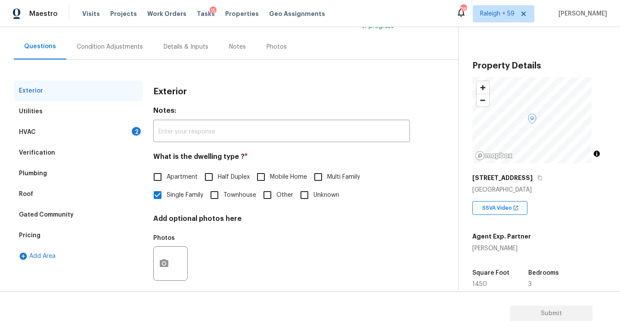
click at [117, 136] on div "HVAC 2" at bounding box center [78, 132] width 129 height 21
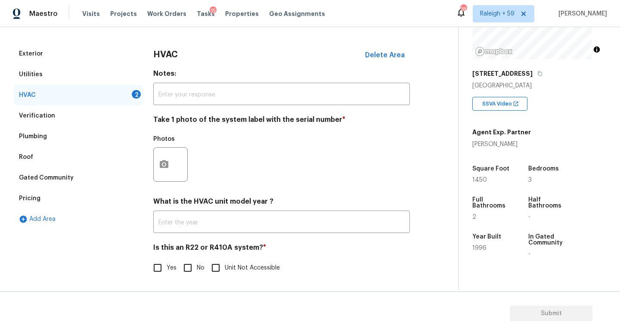
scroll to position [184, 0]
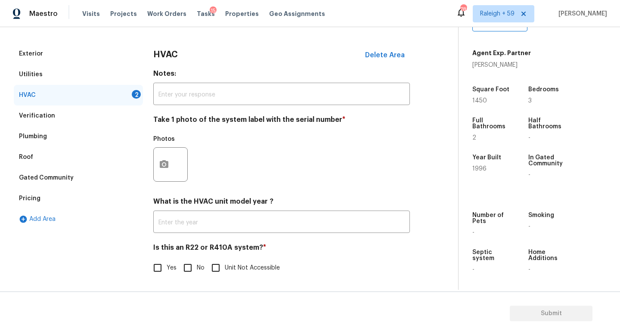
click at [195, 265] on input "No" at bounding box center [188, 268] width 18 height 18
checkbox input "true"
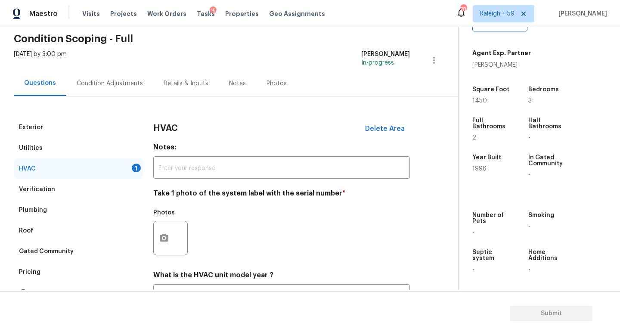
scroll to position [34, 0]
click at [162, 235] on icon "button" at bounding box center [164, 238] width 9 height 8
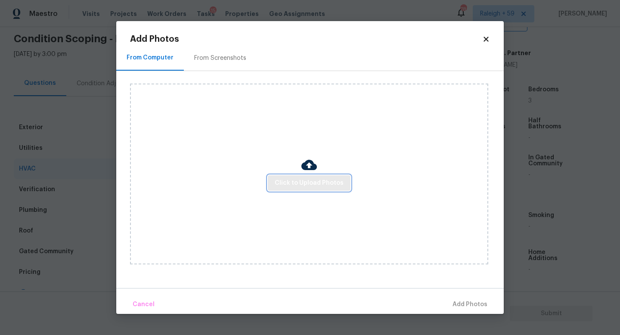
click at [325, 178] on span "Click to Upload Photos" at bounding box center [309, 183] width 69 height 11
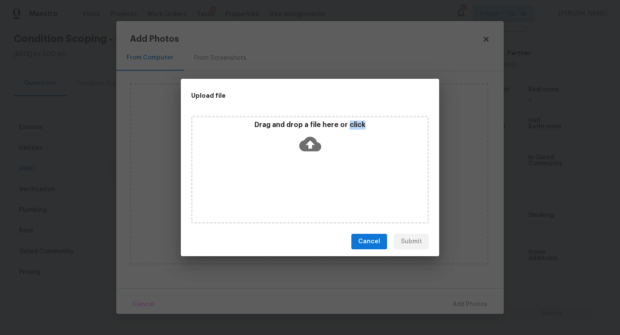
click at [325, 178] on div "Drag and drop a file here or click" at bounding box center [310, 170] width 238 height 108
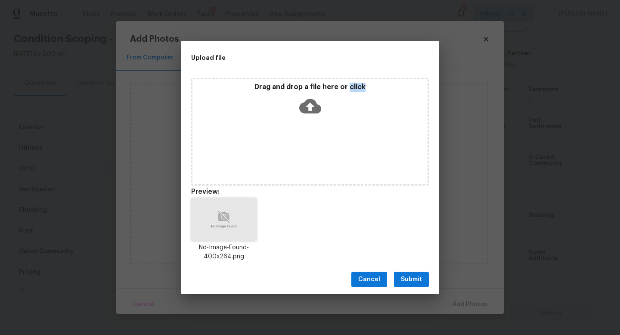
click at [421, 283] on span "Submit" at bounding box center [411, 279] width 21 height 11
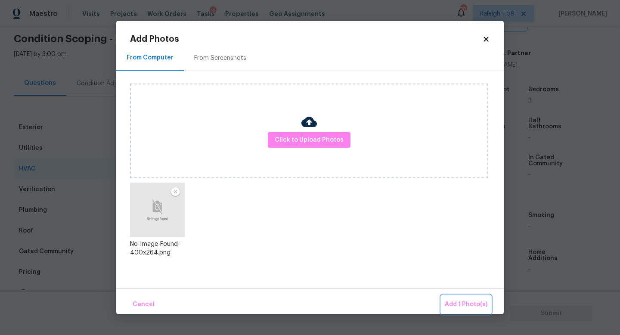
click at [468, 311] on button "Add 1 Photo(s)" at bounding box center [467, 305] width 50 height 19
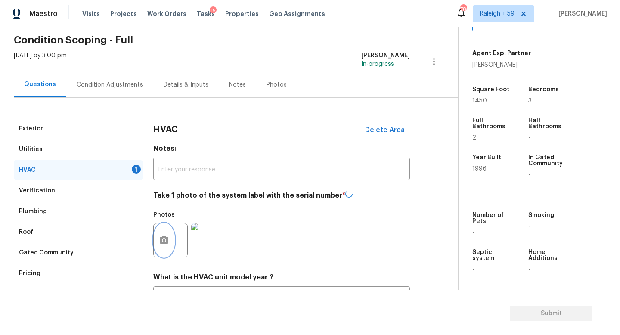
scroll to position [0, 0]
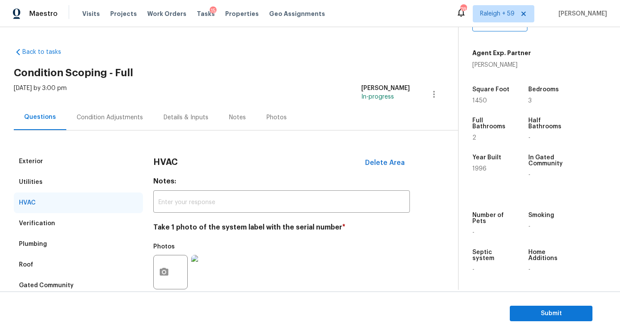
click at [55, 159] on div "Exterior" at bounding box center [78, 161] width 129 height 21
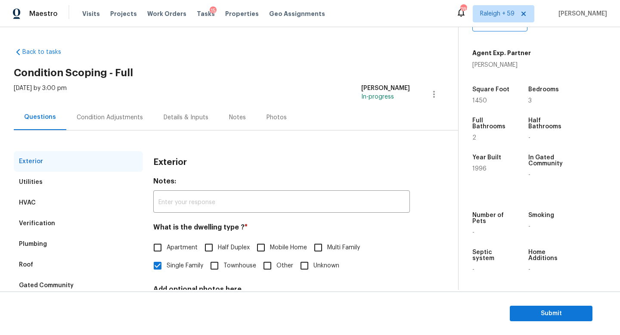
click at [97, 123] on div "Condition Adjustments" at bounding box center [109, 117] width 87 height 25
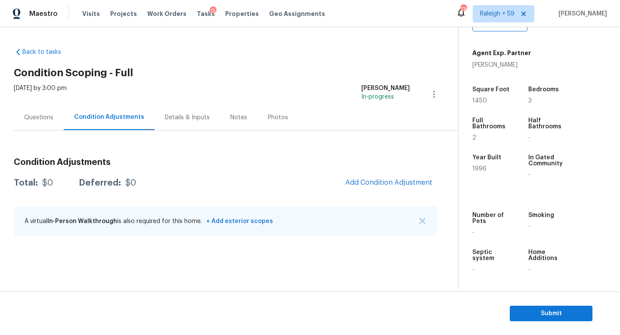
click at [185, 121] on div "Details & Inputs" at bounding box center [187, 117] width 45 height 9
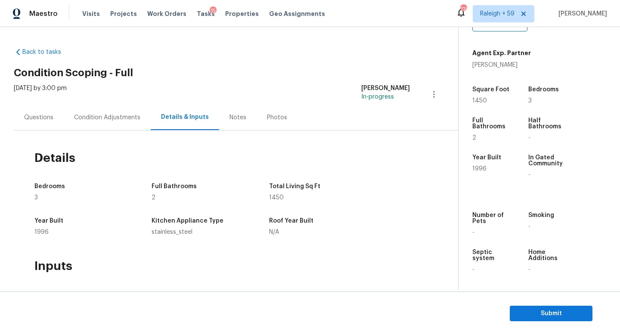
click at [96, 120] on div "Condition Adjustments" at bounding box center [107, 117] width 66 height 9
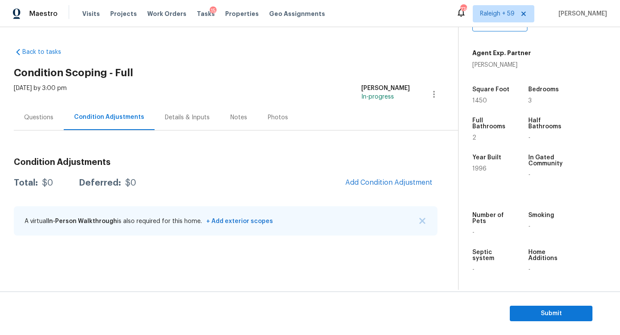
click at [46, 119] on div "Questions" at bounding box center [38, 117] width 29 height 9
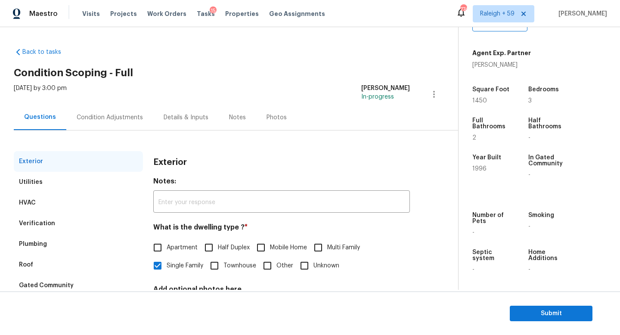
click at [125, 107] on div "Condition Adjustments" at bounding box center [109, 117] width 87 height 25
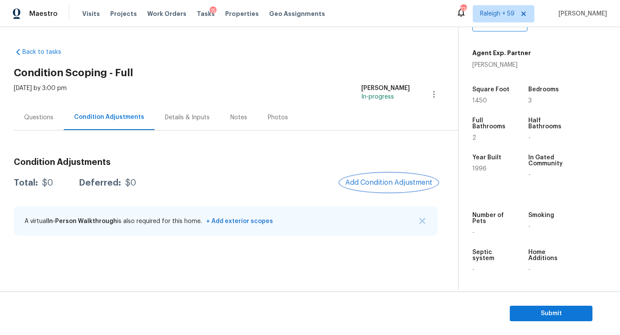
click at [387, 179] on span "Add Condition Adjustment" at bounding box center [389, 183] width 87 height 8
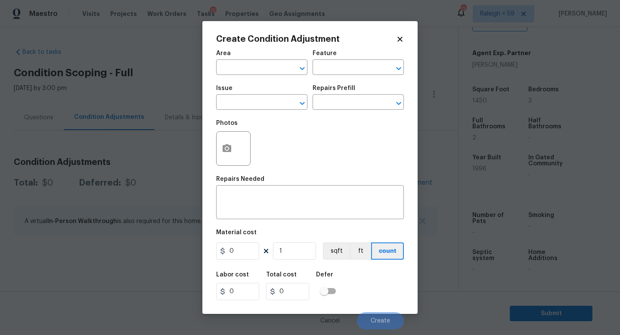
click at [269, 80] on span "Issue ​" at bounding box center [261, 97] width 91 height 35
click at [268, 71] on input "text" at bounding box center [249, 68] width 67 height 13
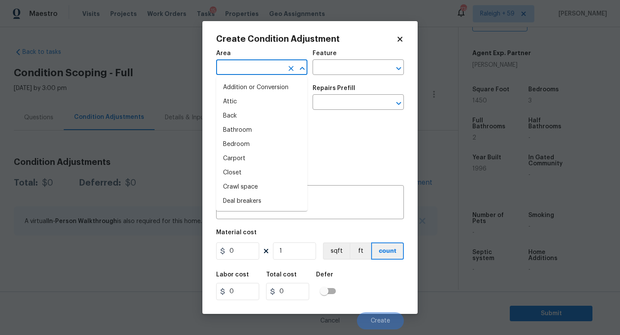
click at [156, 79] on body "Maestro Visits Projects Work Orders Tasks 15 Properties Geo Assignments 774 [GE…" at bounding box center [310, 167] width 620 height 335
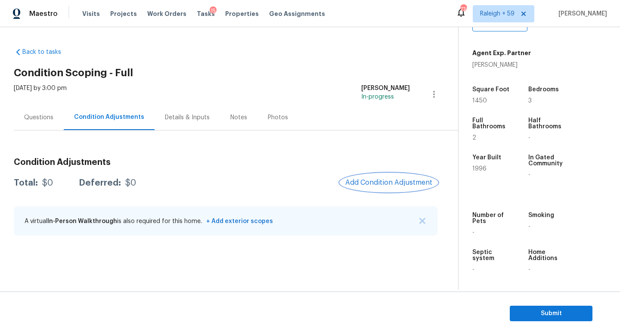
click at [178, 110] on div "Details & Inputs" at bounding box center [187, 117] width 65 height 25
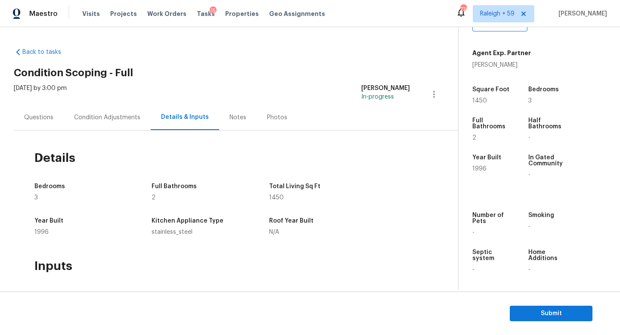
click at [180, 119] on div "Details & Inputs" at bounding box center [185, 117] width 48 height 9
click at [122, 116] on div "Condition Adjustments" at bounding box center [107, 117] width 66 height 9
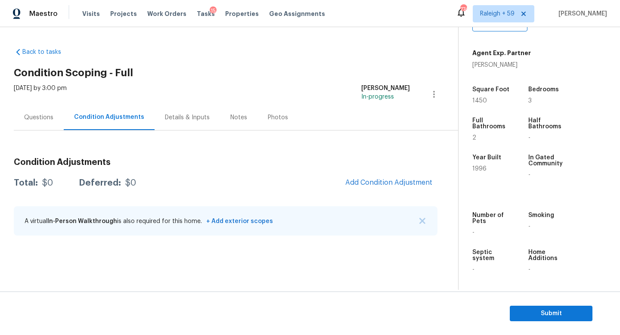
click at [51, 123] on div "Questions" at bounding box center [39, 117] width 50 height 25
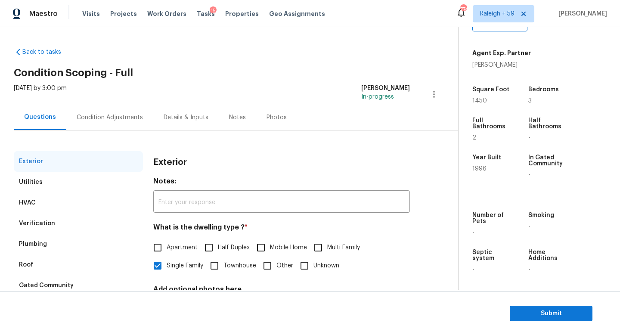
click at [109, 118] on div "Condition Adjustments" at bounding box center [110, 117] width 66 height 9
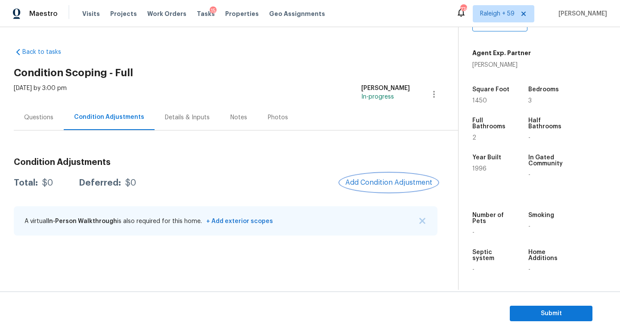
click at [380, 183] on span "Add Condition Adjustment" at bounding box center [389, 183] width 87 height 8
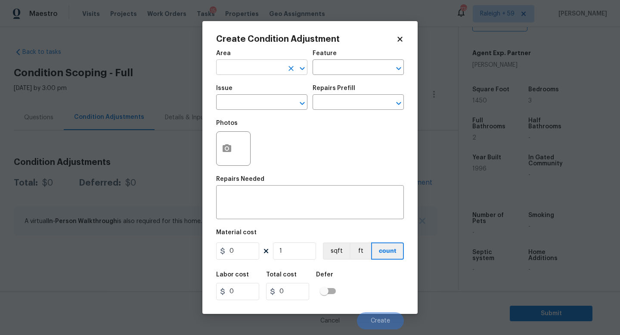
click at [240, 72] on input "text" at bounding box center [249, 68] width 67 height 13
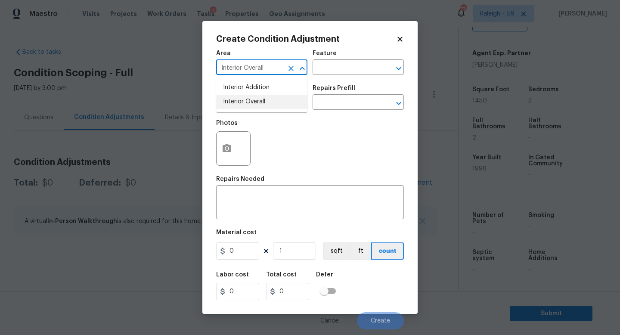
type input "Interior Overall"
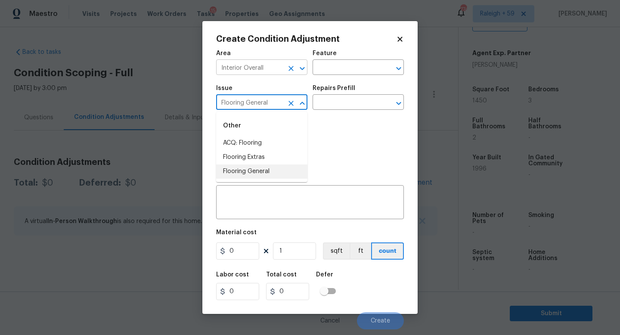
type input "Flooring General"
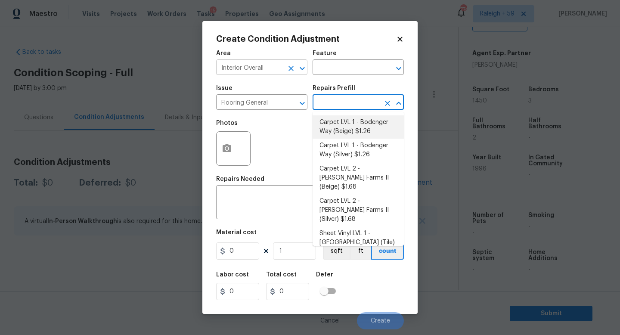
type input "Overall Flooring"
type textarea "Install new carpet. (Bodenger Way 749 Bird Bath, Beige) at all previously carpe…"
type input "1.26"
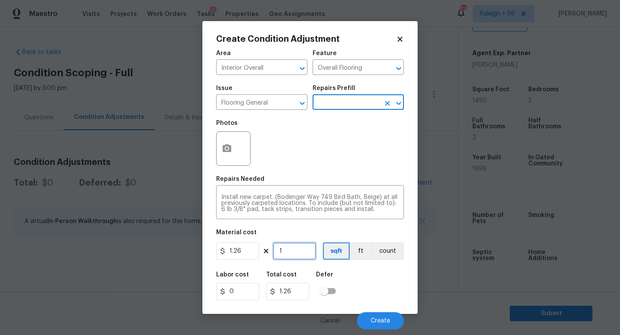
click at [293, 256] on input "1" at bounding box center [294, 251] width 43 height 17
type input "14"
type input "17.64"
type input "145"
type input "182.7"
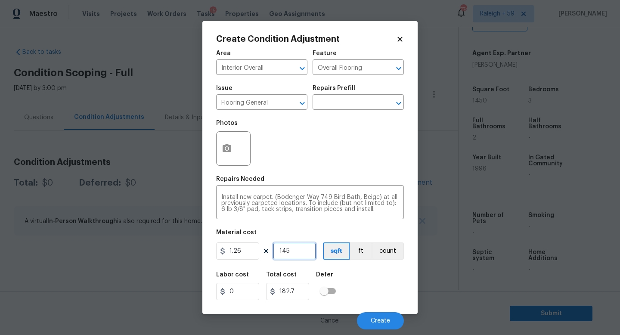
type input "1450"
type input "1827"
type input "1450"
click at [224, 148] on icon "button" at bounding box center [227, 148] width 9 height 8
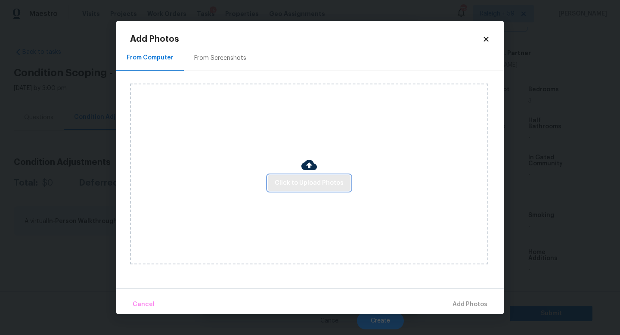
click at [291, 180] on span "Click to Upload Photos" at bounding box center [309, 183] width 69 height 11
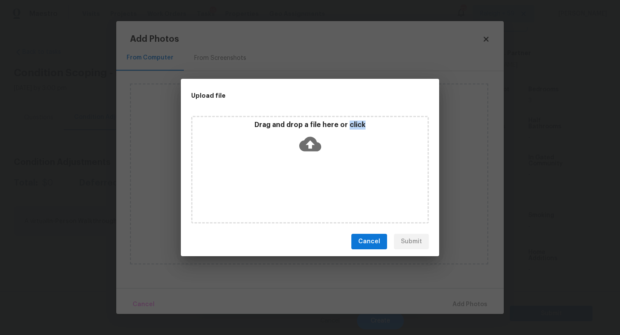
click at [291, 180] on div "Drag and drop a file here or click" at bounding box center [310, 170] width 238 height 108
